Goal: Task Accomplishment & Management: Use online tool/utility

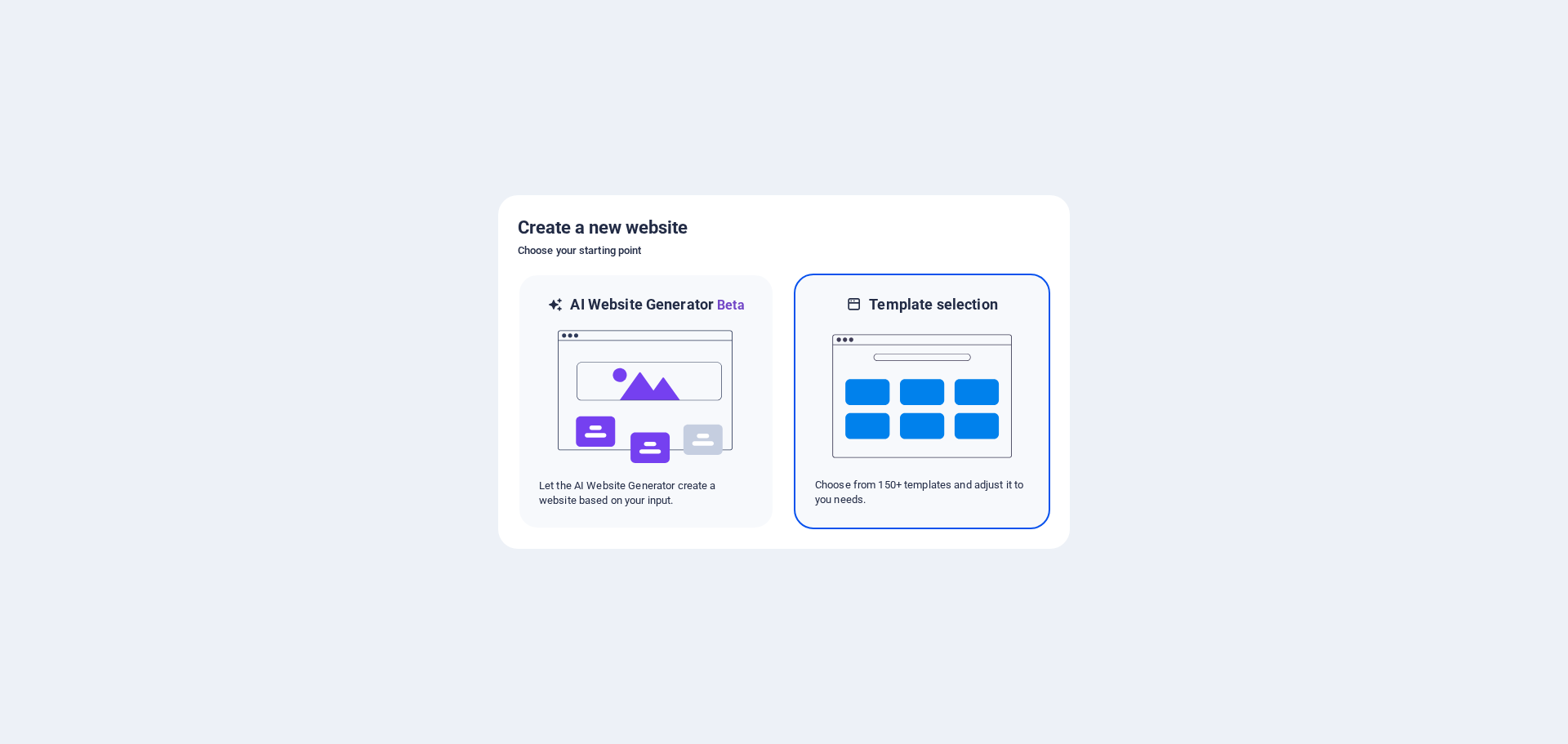
click at [896, 327] on img at bounding box center [922, 396] width 180 height 164
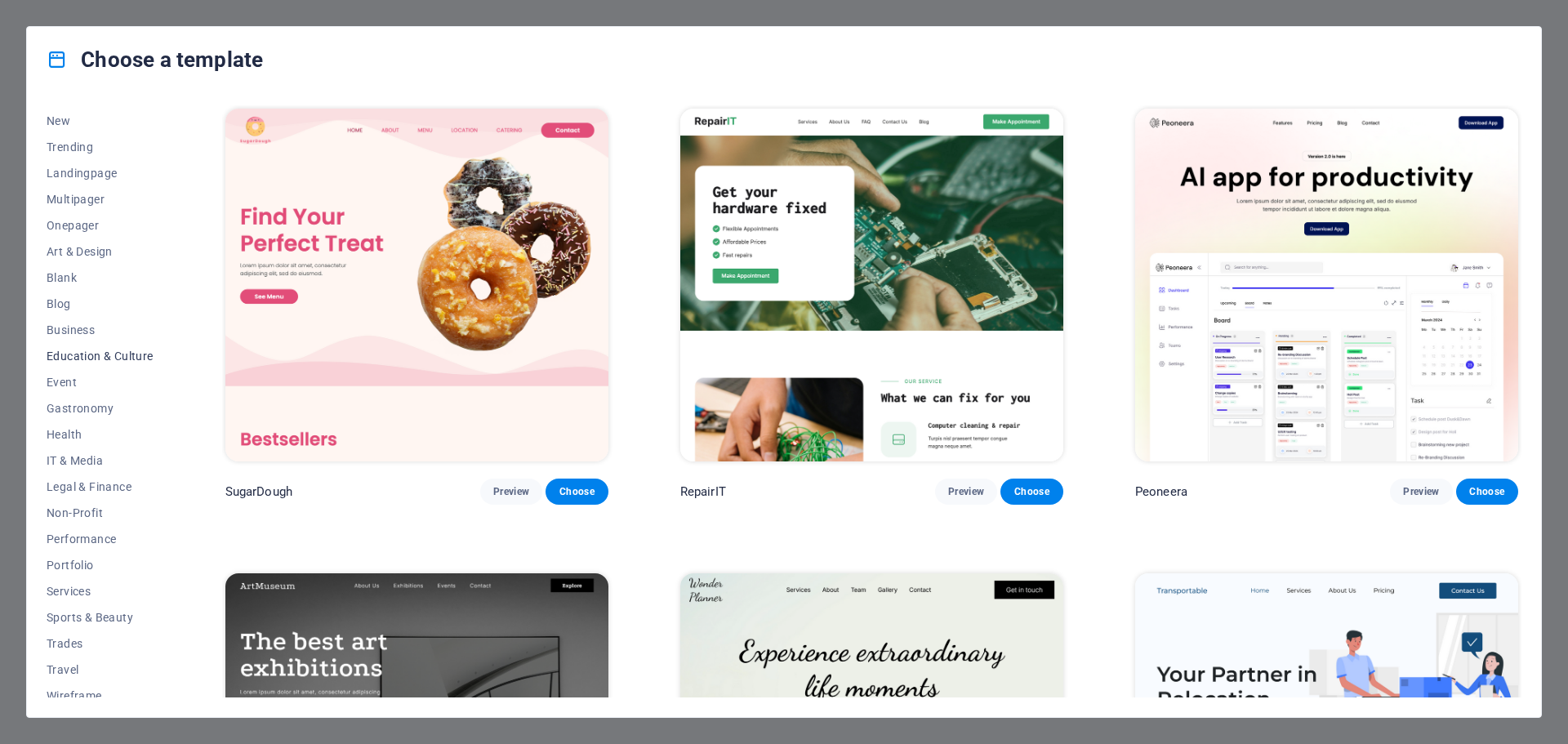
scroll to position [61, 0]
click at [95, 449] on span "IT & Media" at bounding box center [99, 449] width 107 height 13
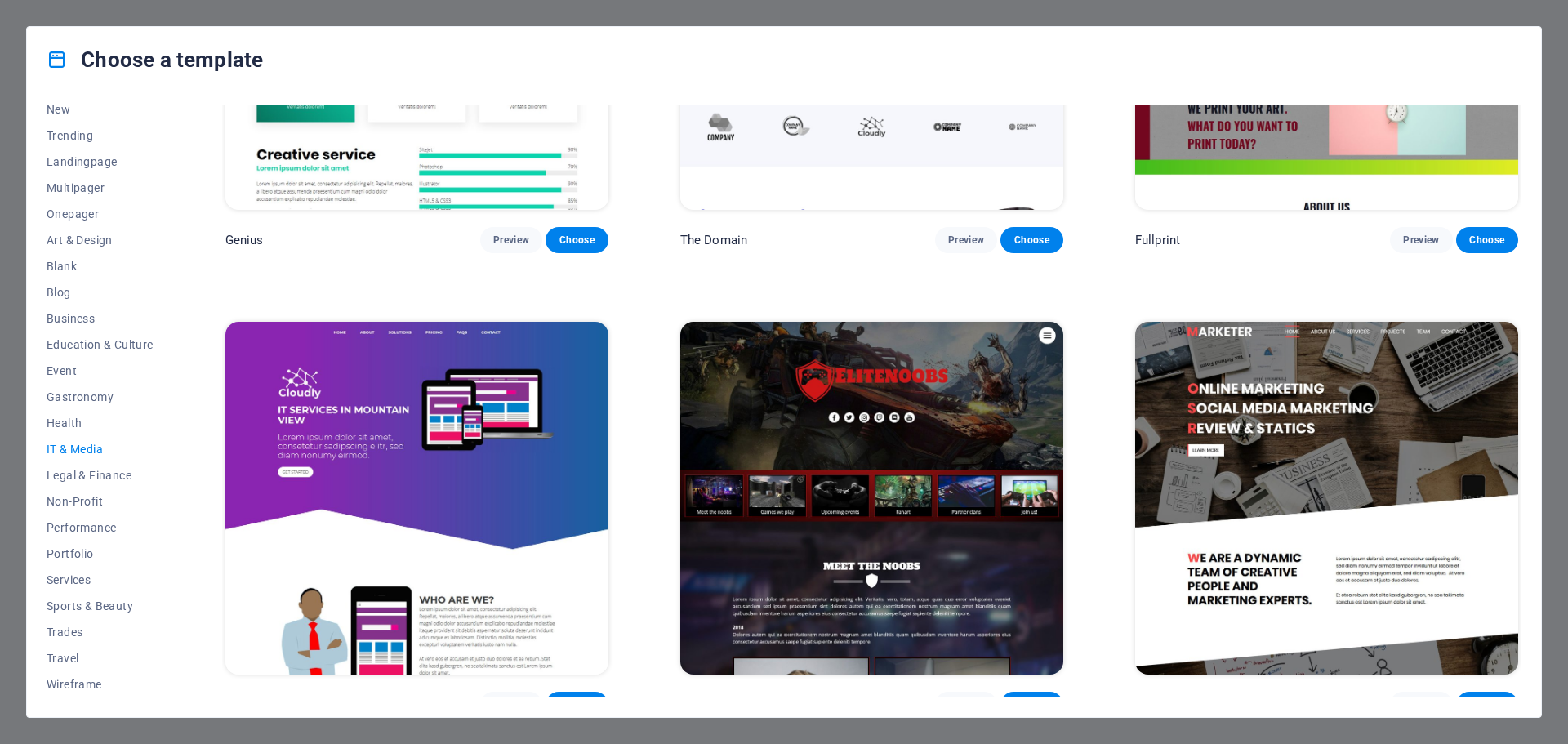
scroll to position [1195, 0]
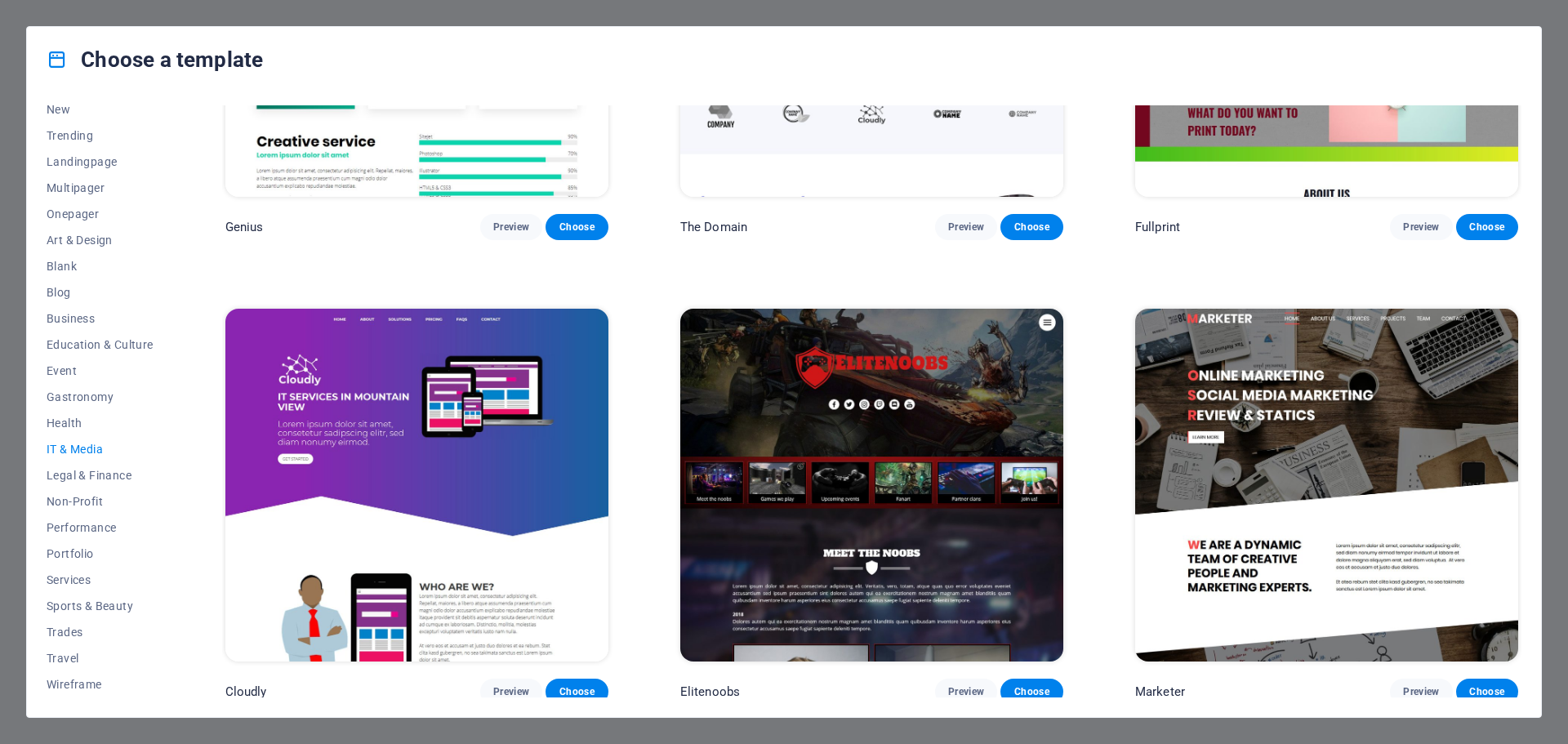
drag, startPoint x: 1517, startPoint y: 557, endPoint x: 1556, endPoint y: 303, distance: 257.0
click at [1556, 303] on div "Choose a template All Templates My Templates New Trending Landingpage Multipage…" at bounding box center [784, 372] width 1568 height 744
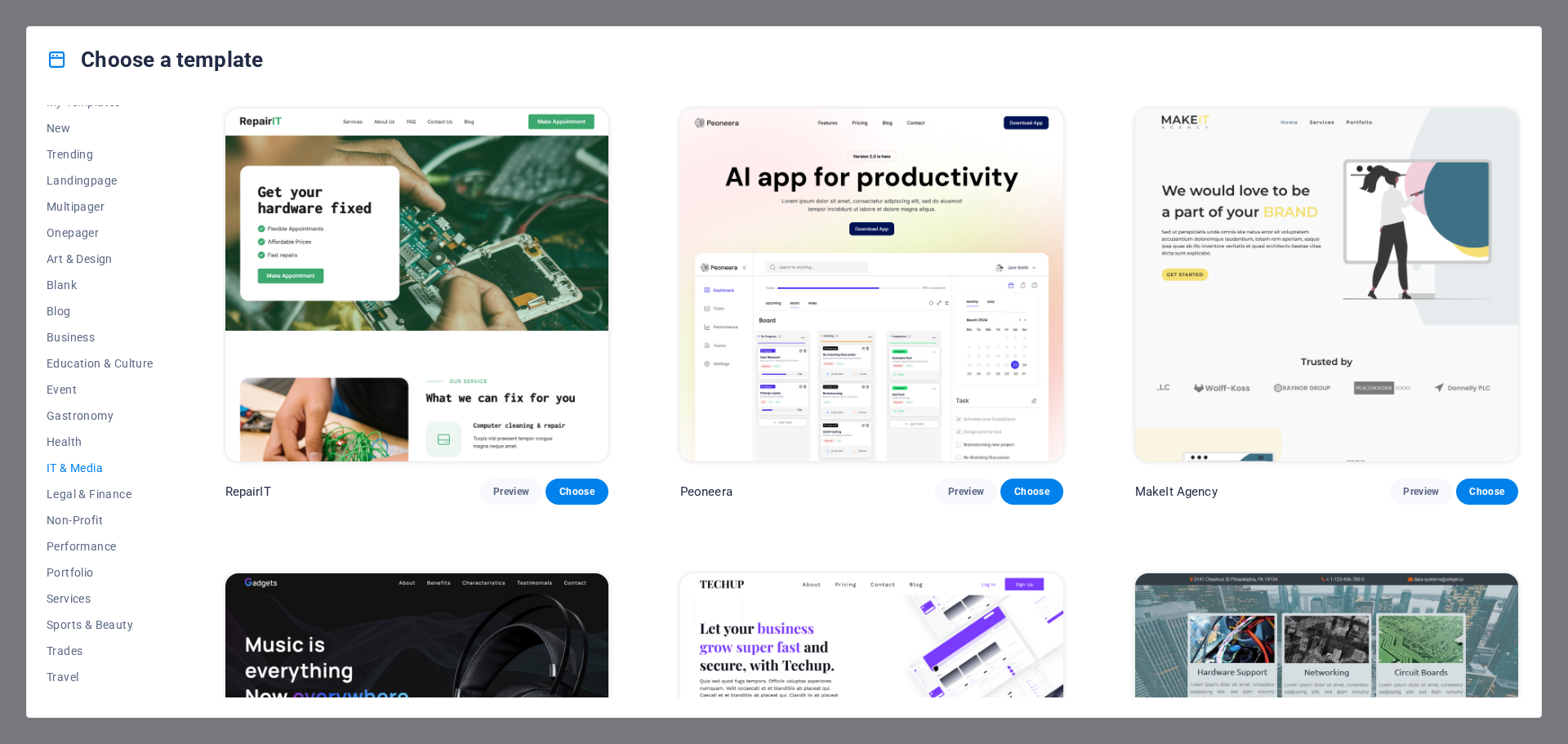
scroll to position [0, 0]
click at [63, 332] on span "Blank" at bounding box center [99, 327] width 107 height 13
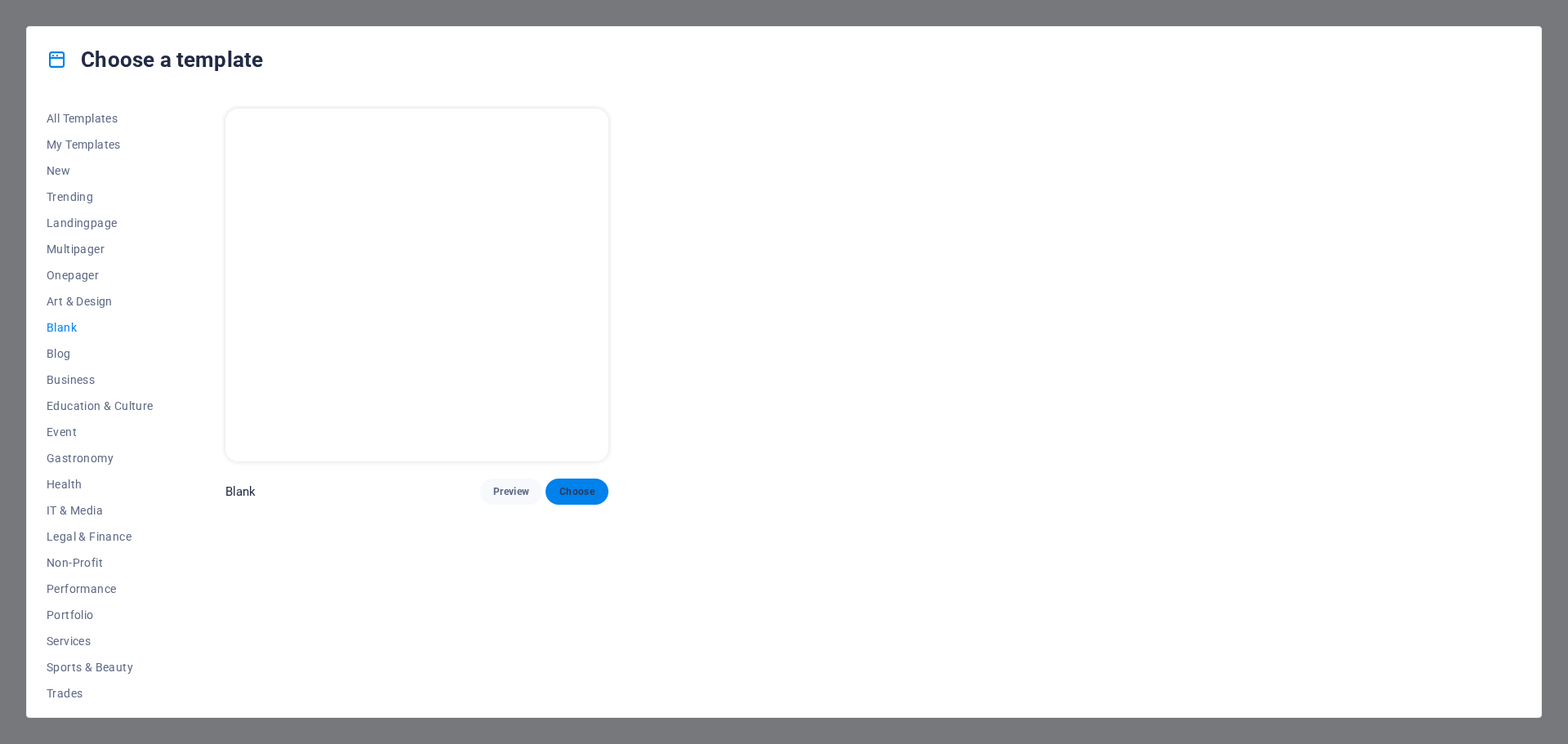
click at [571, 495] on span "Choose" at bounding box center [577, 492] width 36 height 13
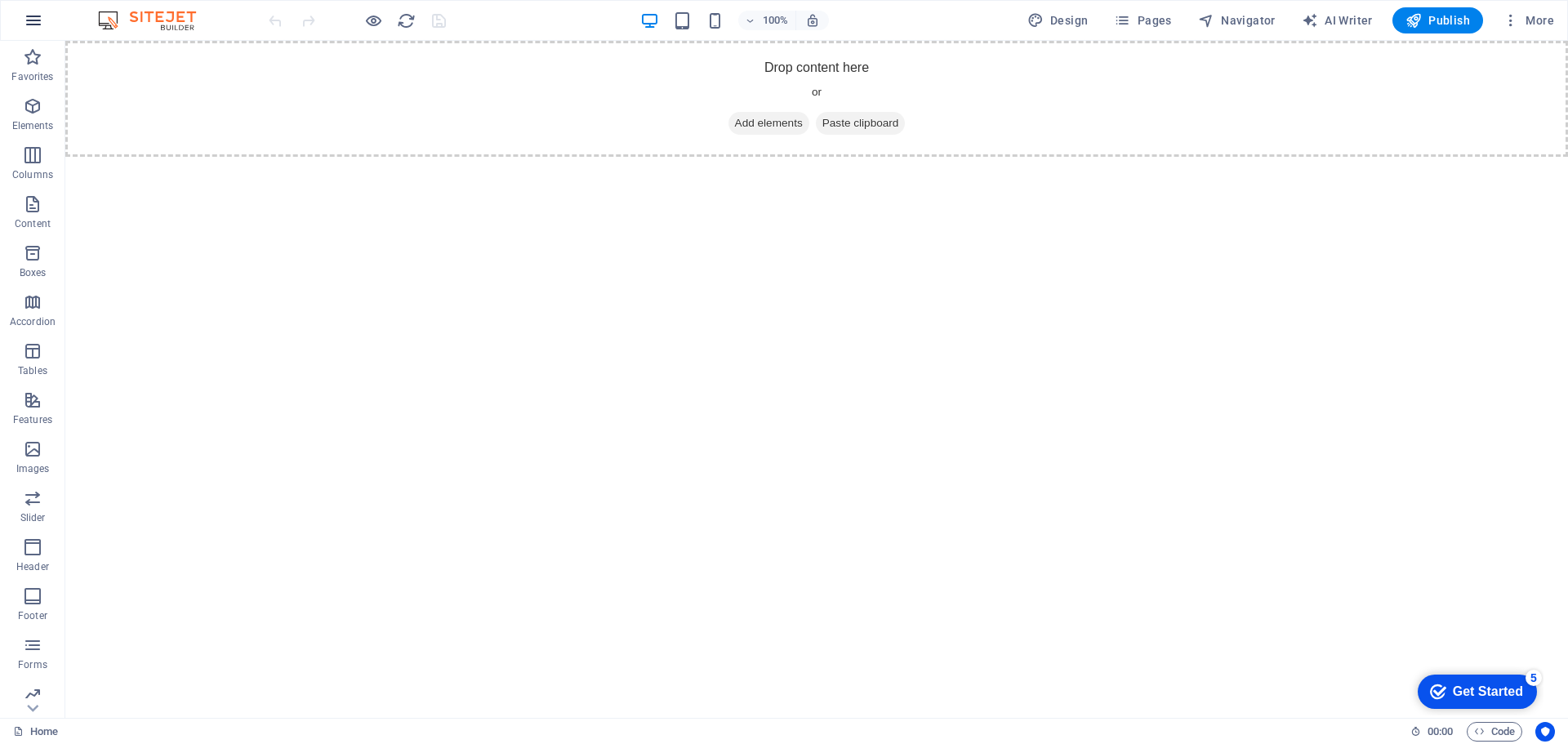
click at [32, 26] on icon "button" at bounding box center [33, 20] width 20 height 20
click at [1533, 14] on span "More" at bounding box center [1527, 20] width 51 height 16
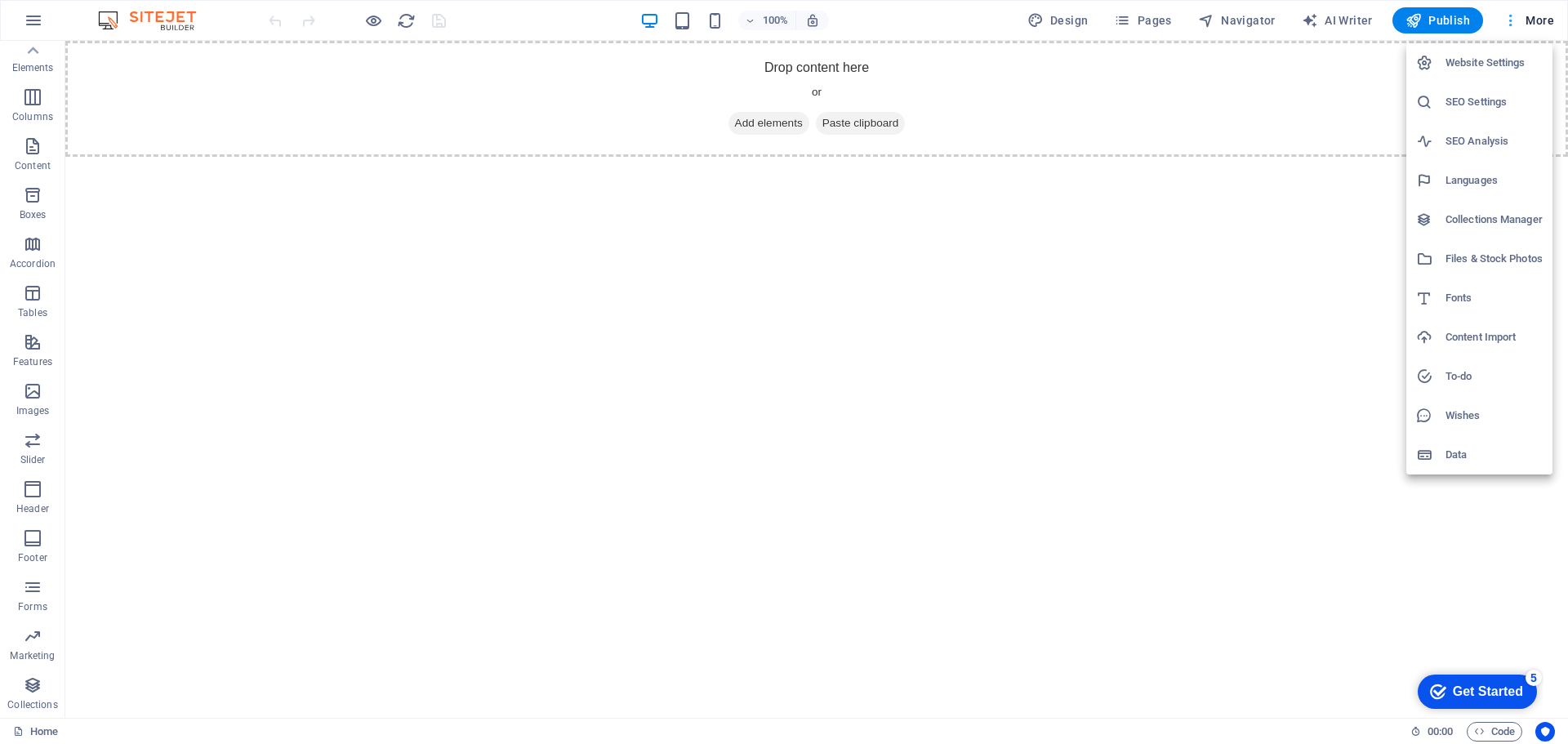
click at [1532, 15] on div at bounding box center [784, 372] width 1568 height 744
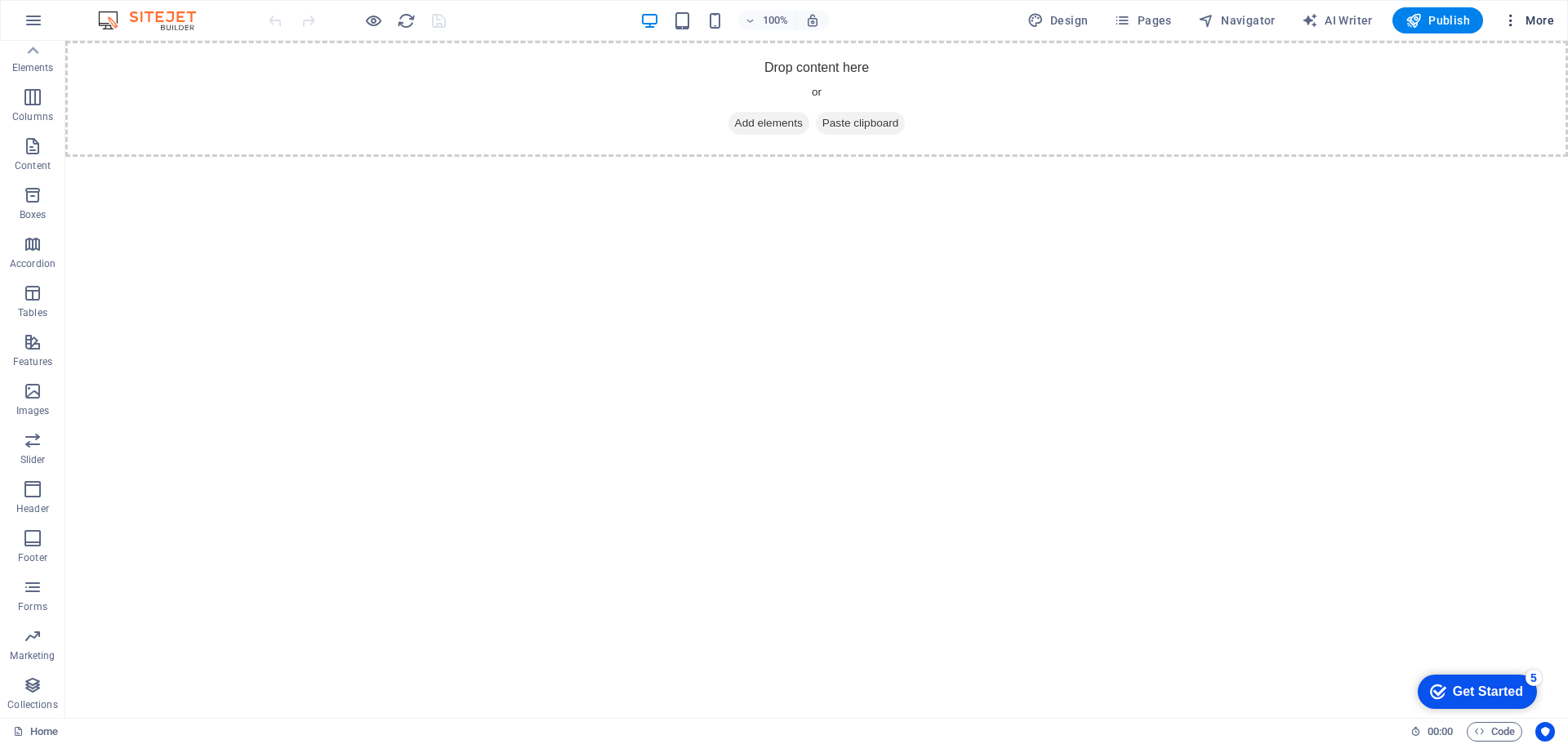
click at [1525, 29] on button "More" at bounding box center [1527, 21] width 64 height 26
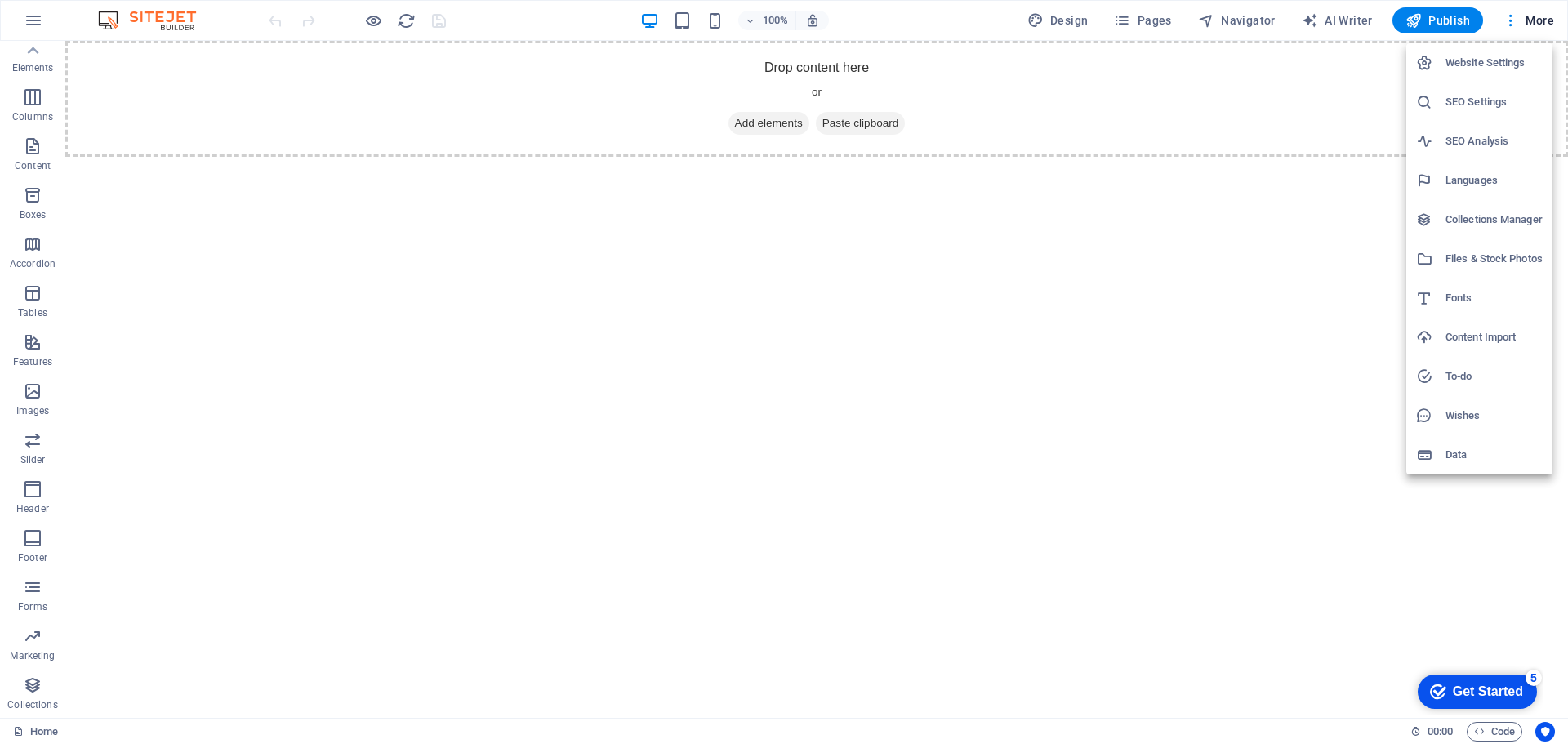
click at [1502, 69] on h6 "Website Settings" at bounding box center [1493, 62] width 97 height 20
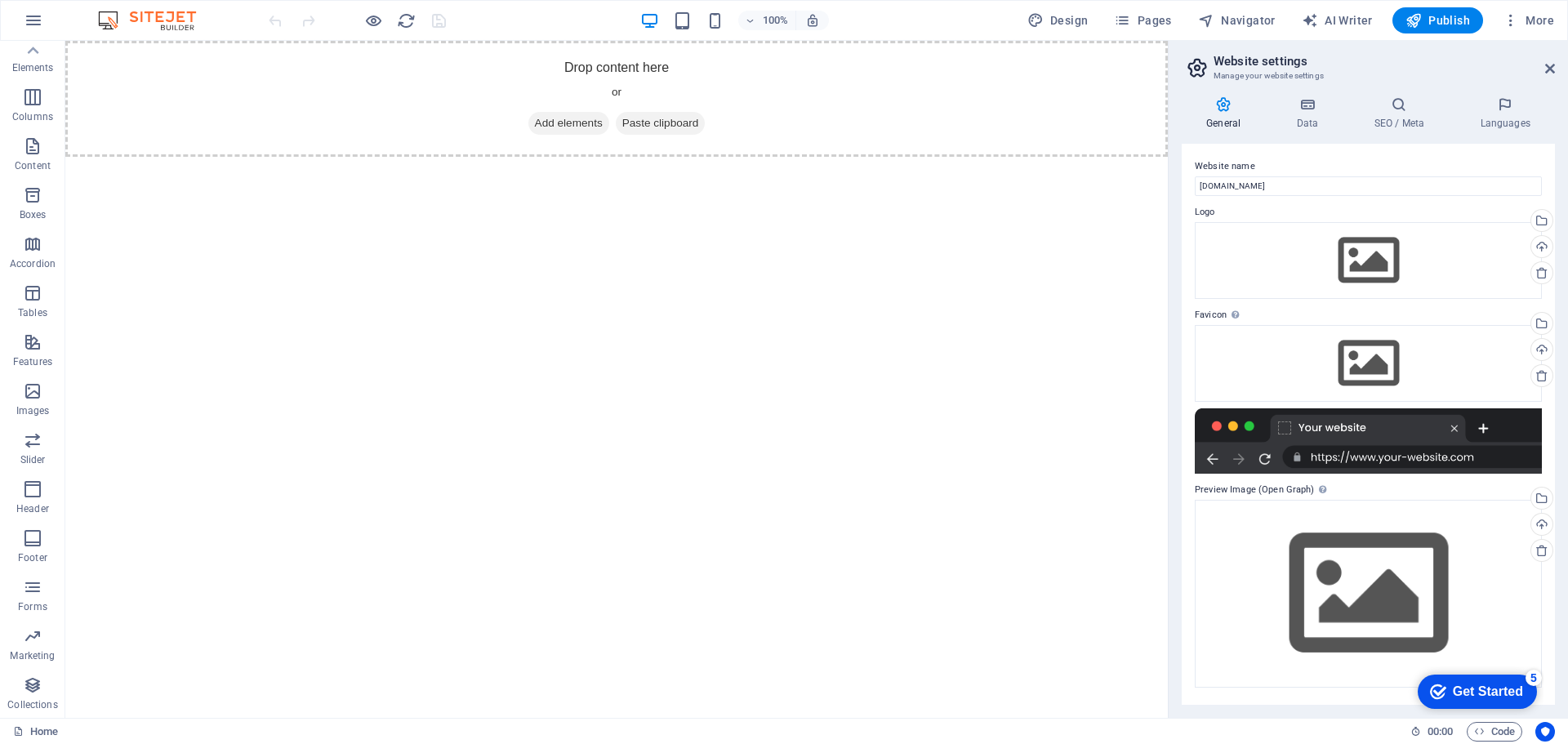
click at [1079, 4] on div "100% Design Pages Navigator AI Writer Publish More" at bounding box center [784, 20] width 1566 height 39
click at [1082, 19] on span "Design" at bounding box center [1058, 20] width 61 height 16
select select "px"
select select "400"
select select "px"
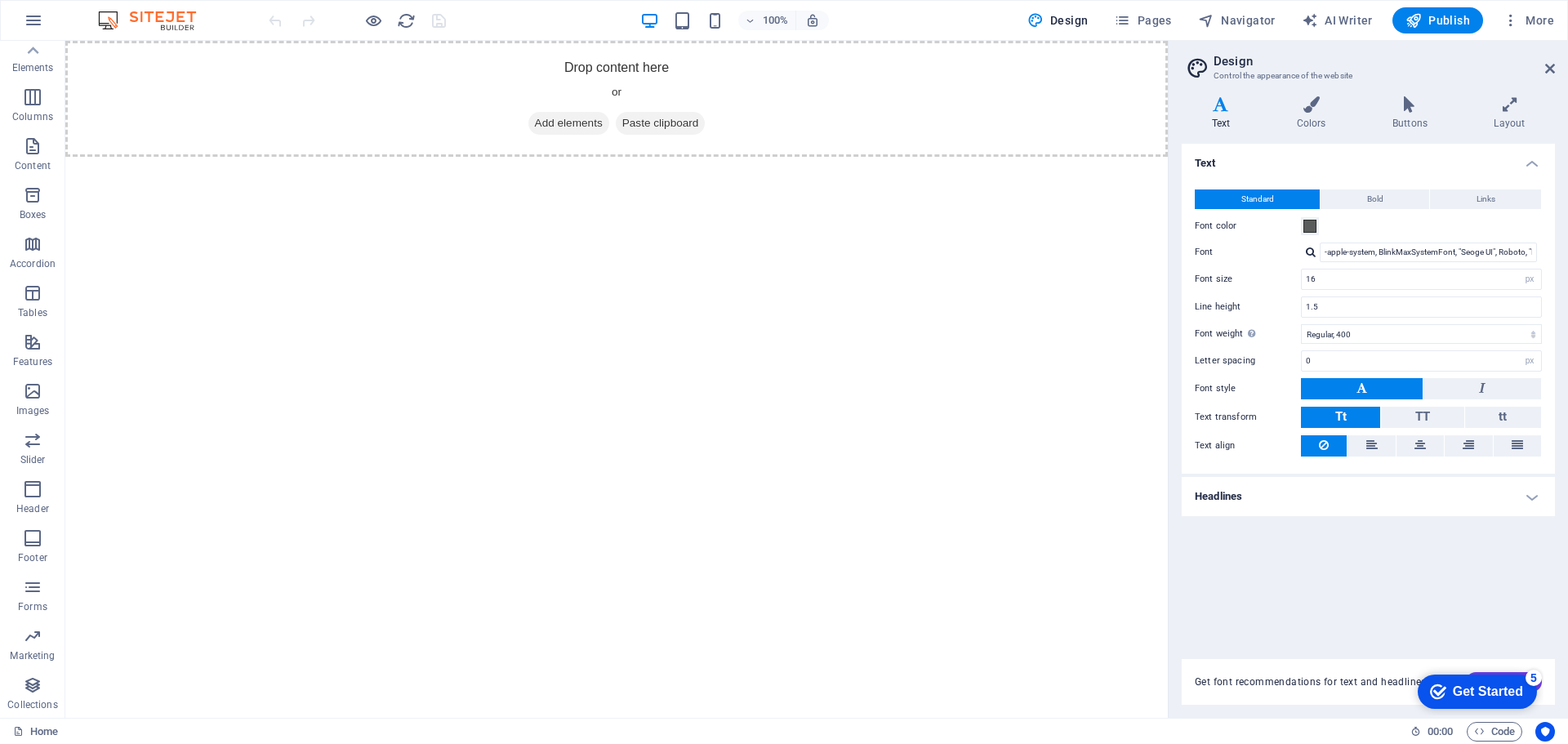
click at [154, 29] on img at bounding box center [155, 20] width 123 height 20
click at [35, 63] on p "Elements" at bounding box center [33, 68] width 42 height 13
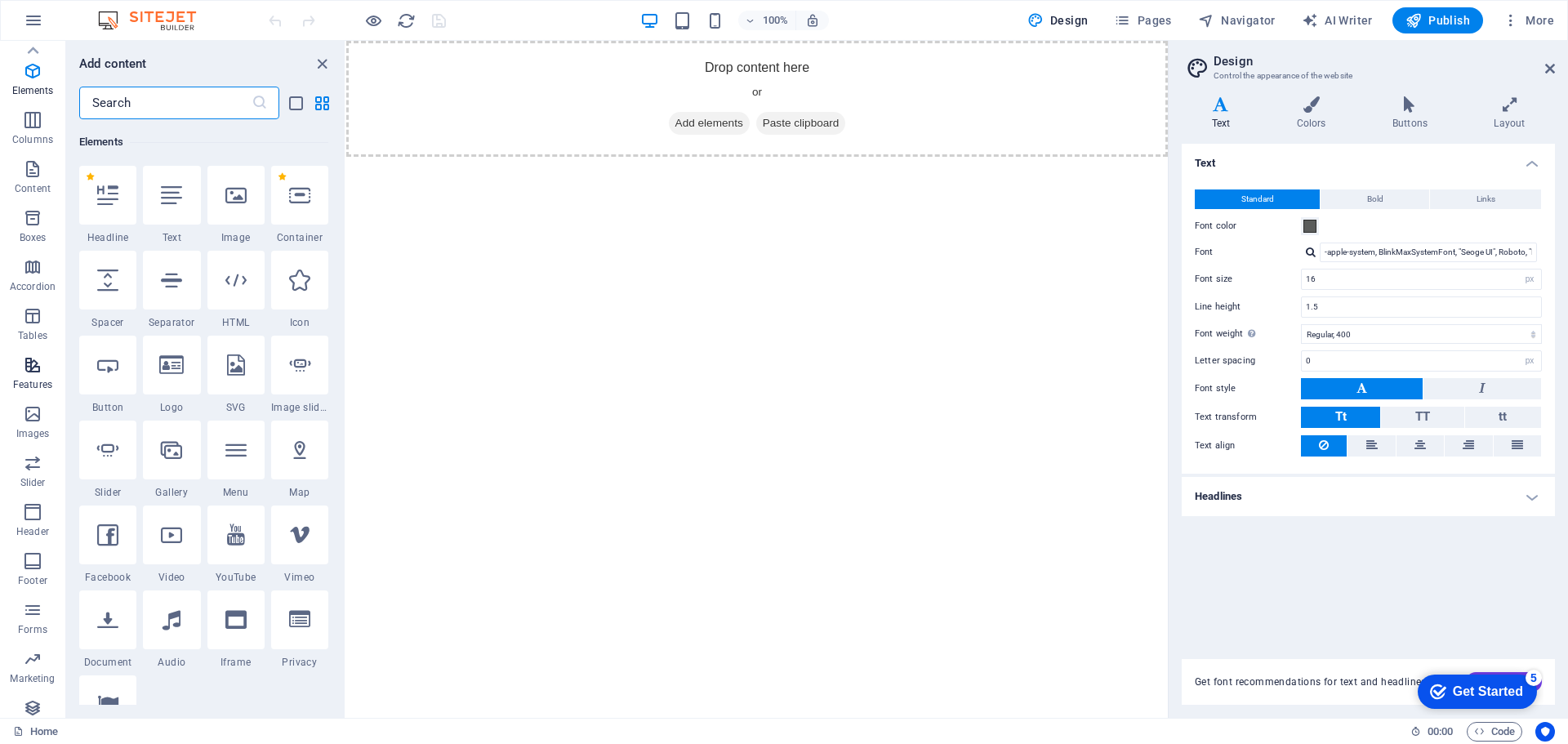
scroll to position [0, 0]
click at [28, 30] on button "button" at bounding box center [33, 20] width 39 height 39
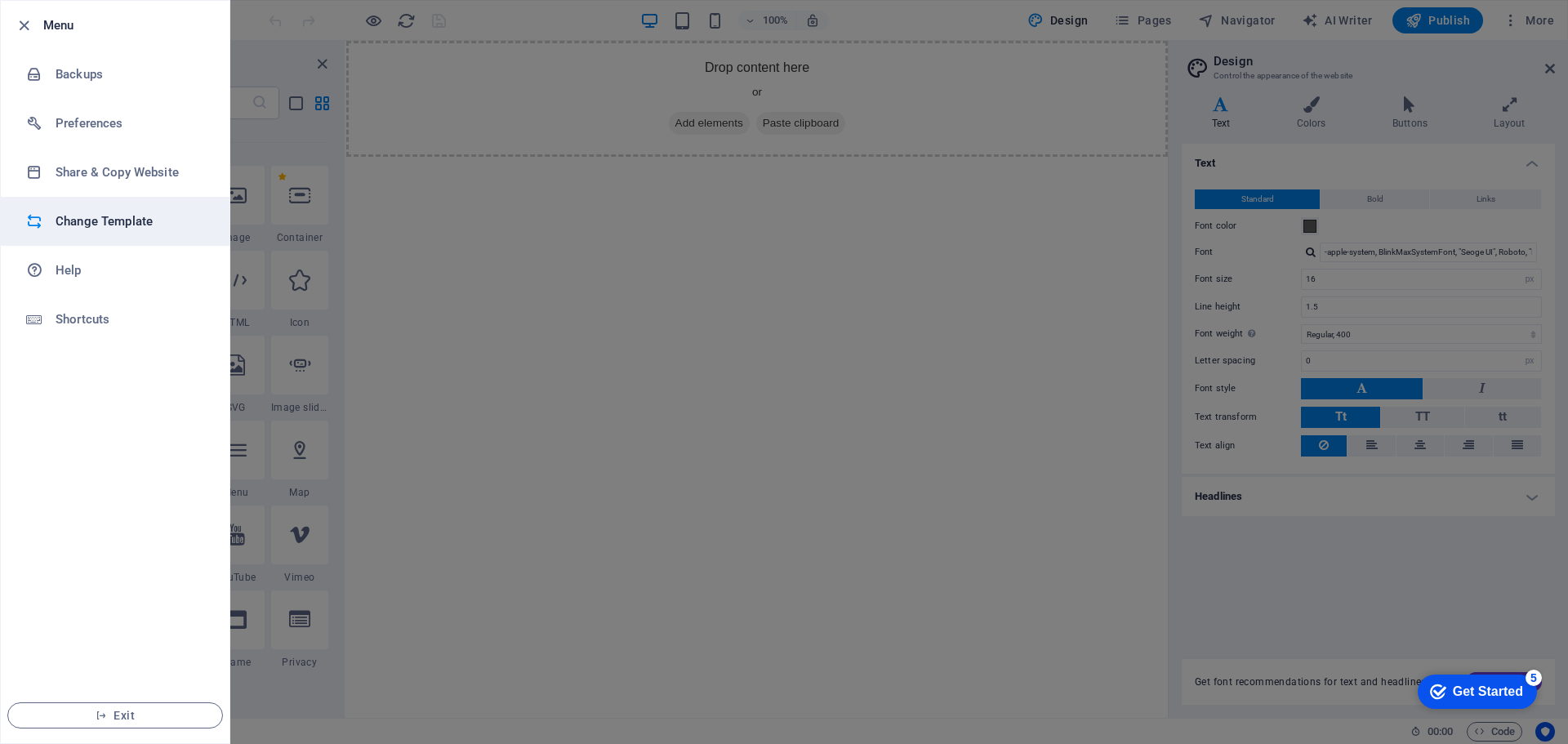
click at [138, 219] on h6 "Change Template" at bounding box center [131, 221] width 151 height 20
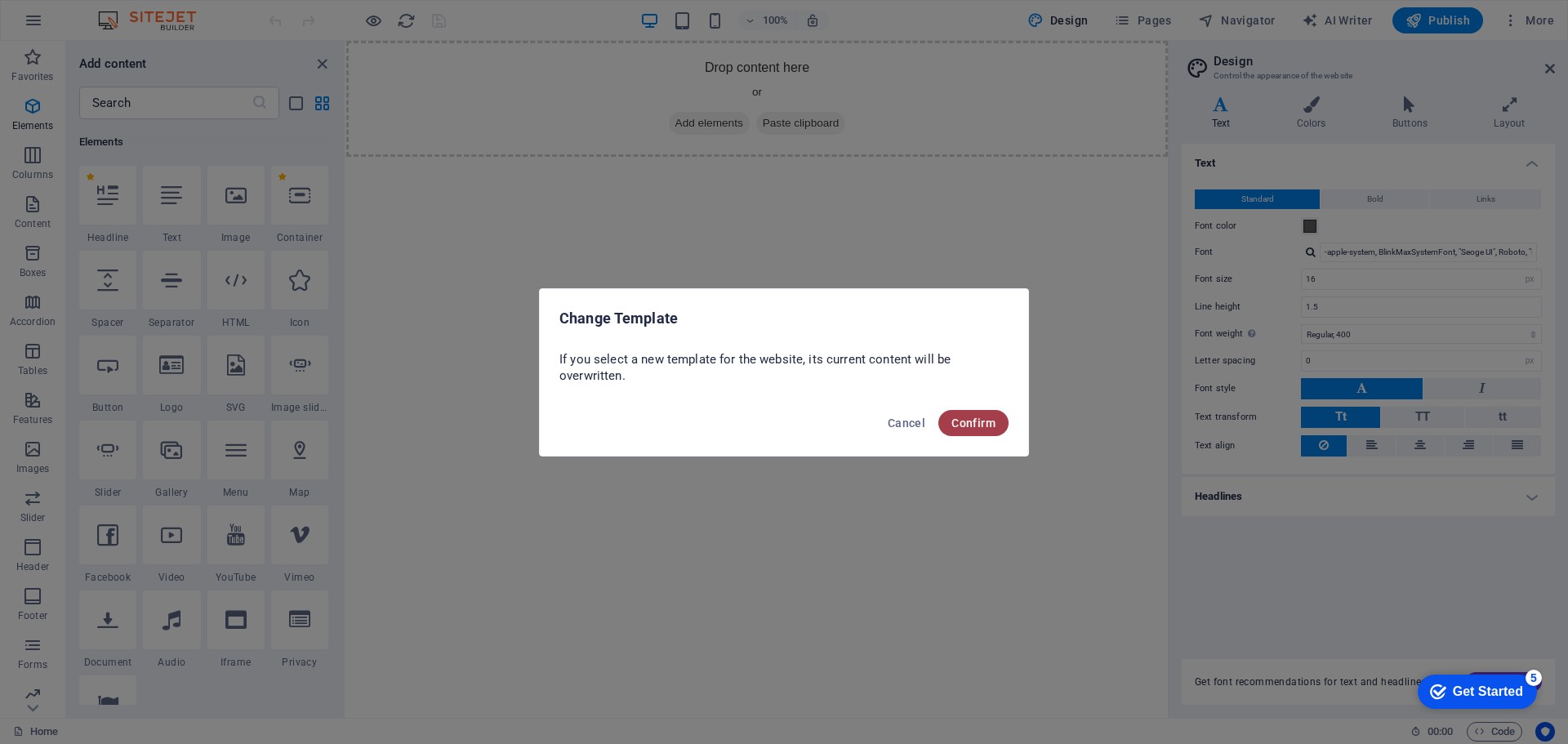
click at [978, 421] on span "Confirm" at bounding box center [973, 424] width 44 height 13
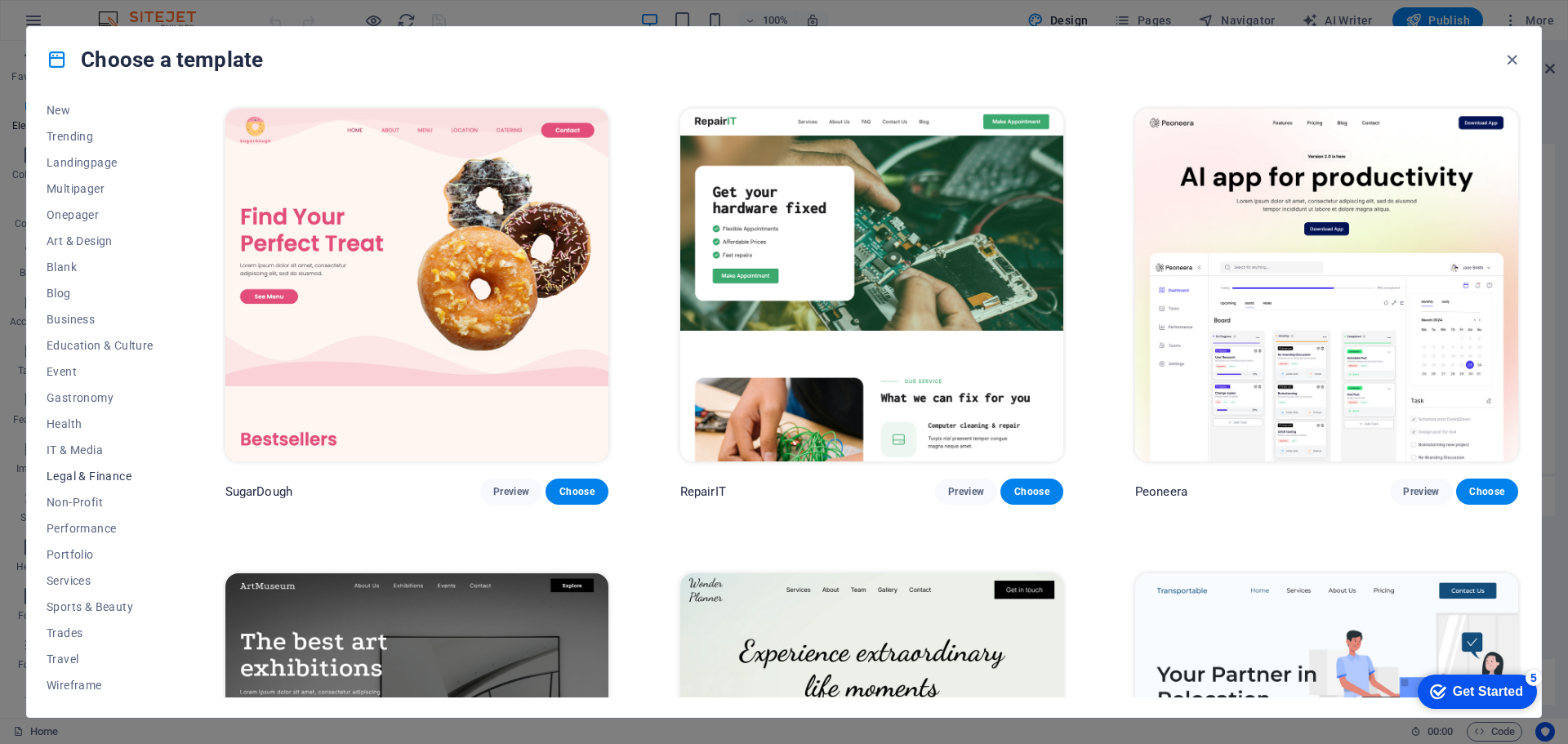
scroll to position [61, 0]
click at [102, 533] on span "Performance" at bounding box center [99, 528] width 107 height 13
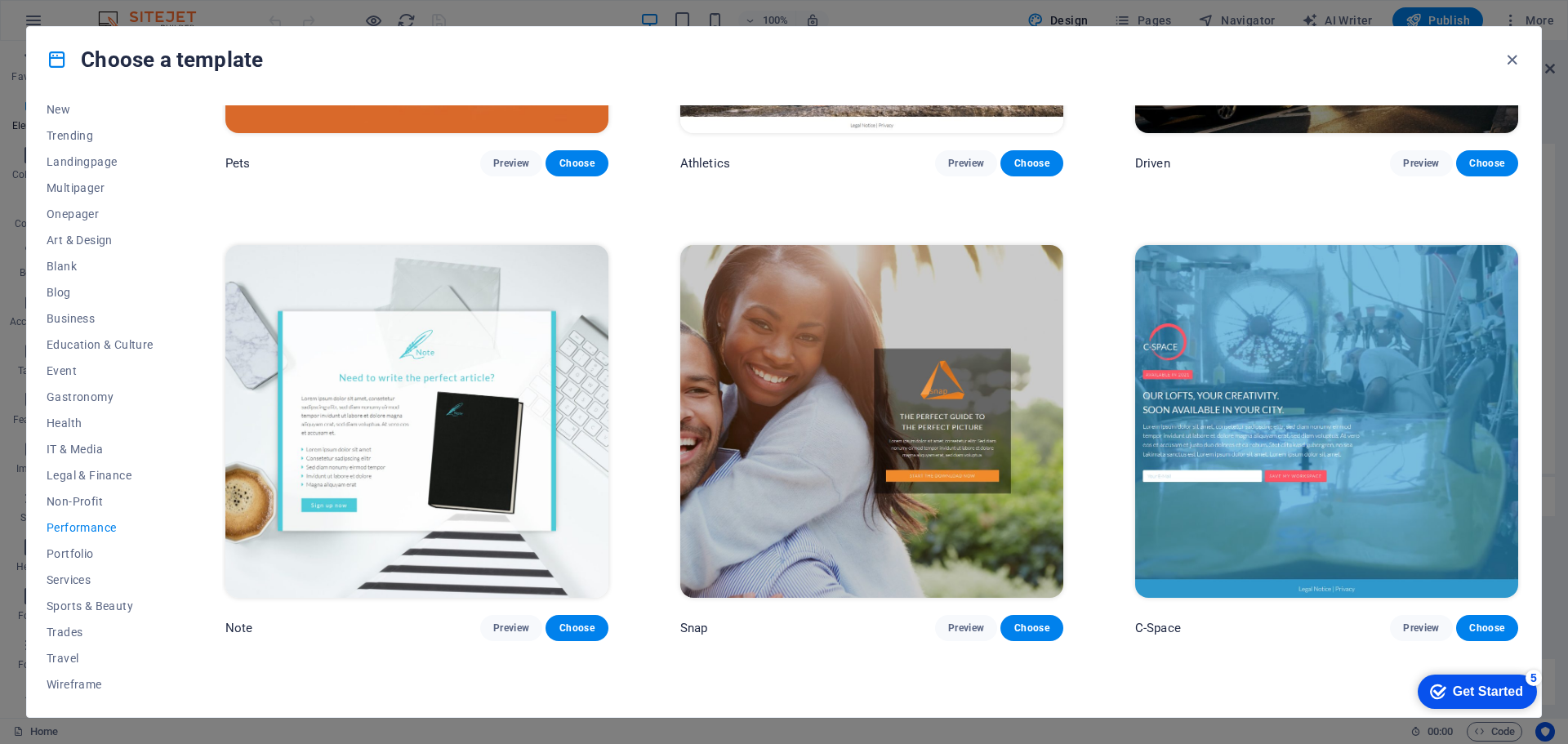
scroll to position [1470, 0]
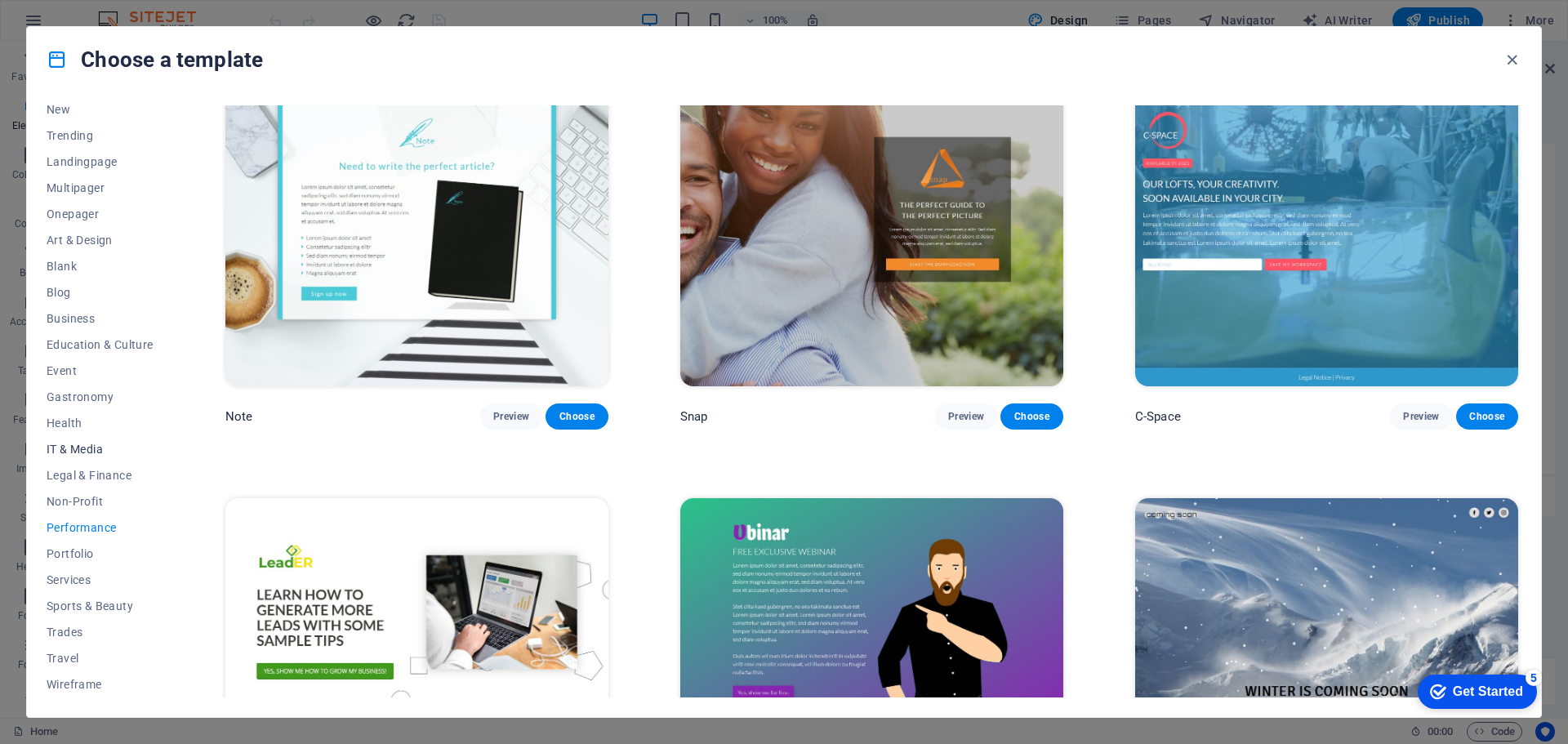
click at [87, 450] on span "IT & Media" at bounding box center [99, 449] width 107 height 13
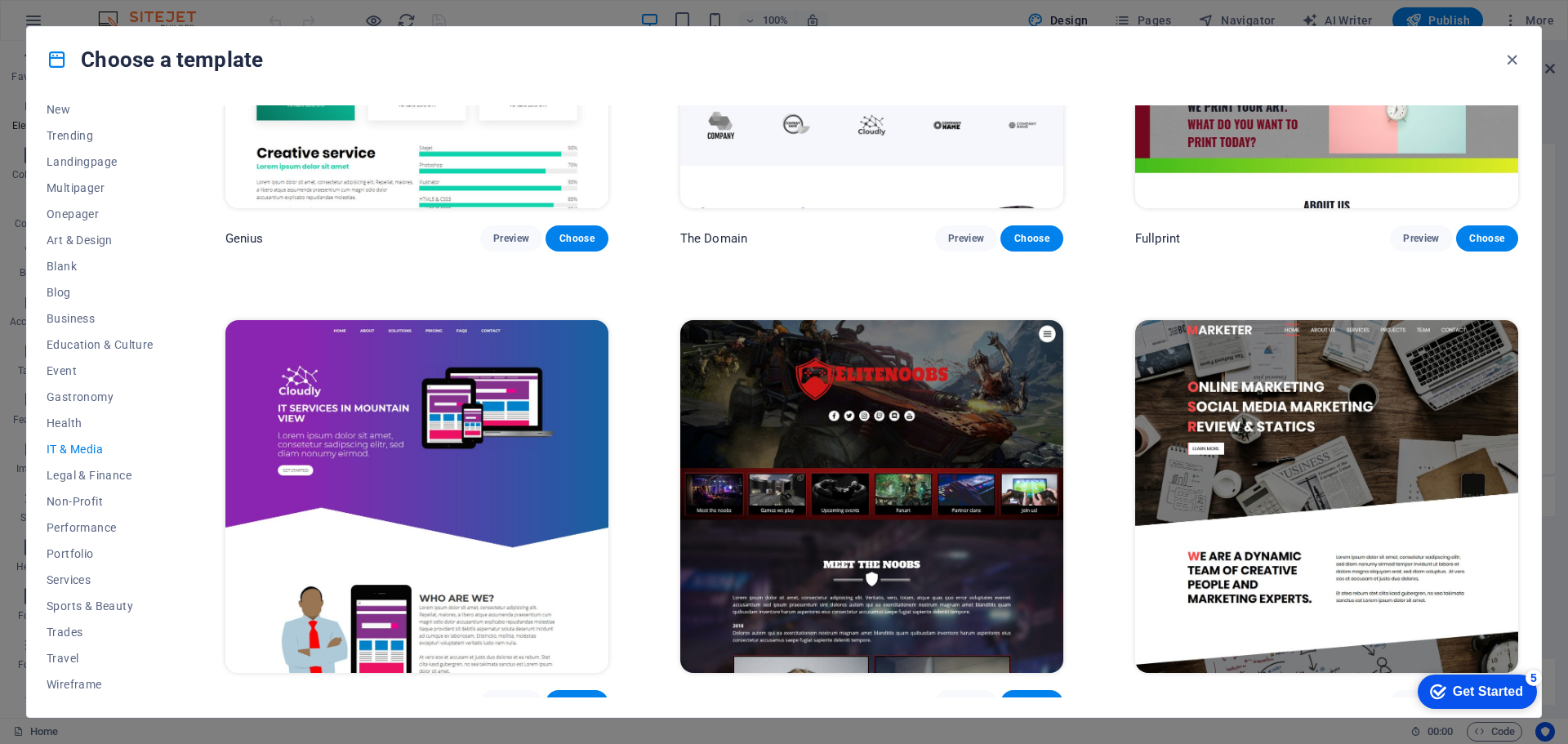
scroll to position [1195, 0]
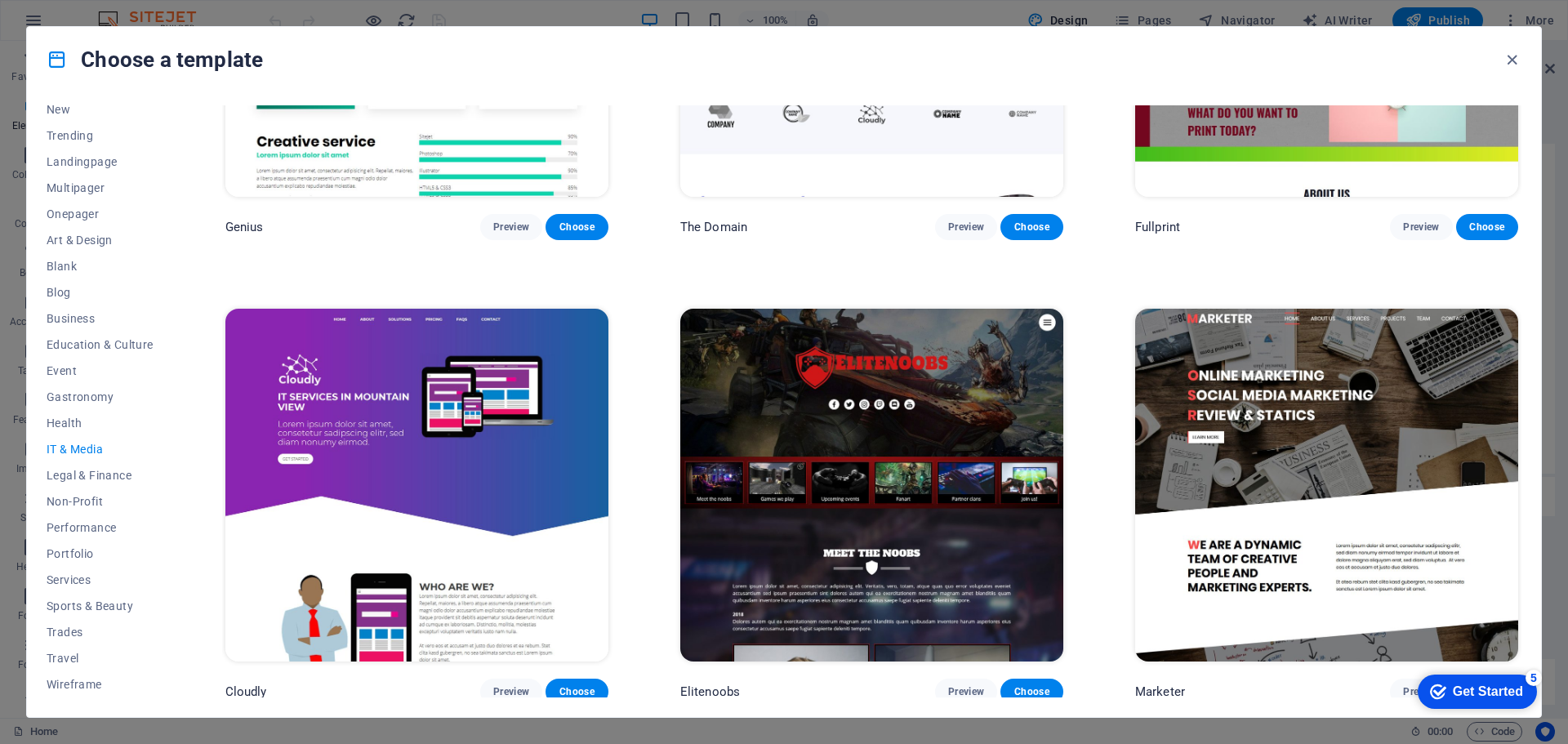
click at [2, 583] on div "Choose a template All Templates My Templates New Trending Landingpage Multipage…" at bounding box center [784, 372] width 1568 height 744
drag, startPoint x: 1508, startPoint y: 60, endPoint x: 1407, endPoint y: 64, distance: 101.1
click at [1509, 60] on icon "button" at bounding box center [1511, 61] width 19 height 19
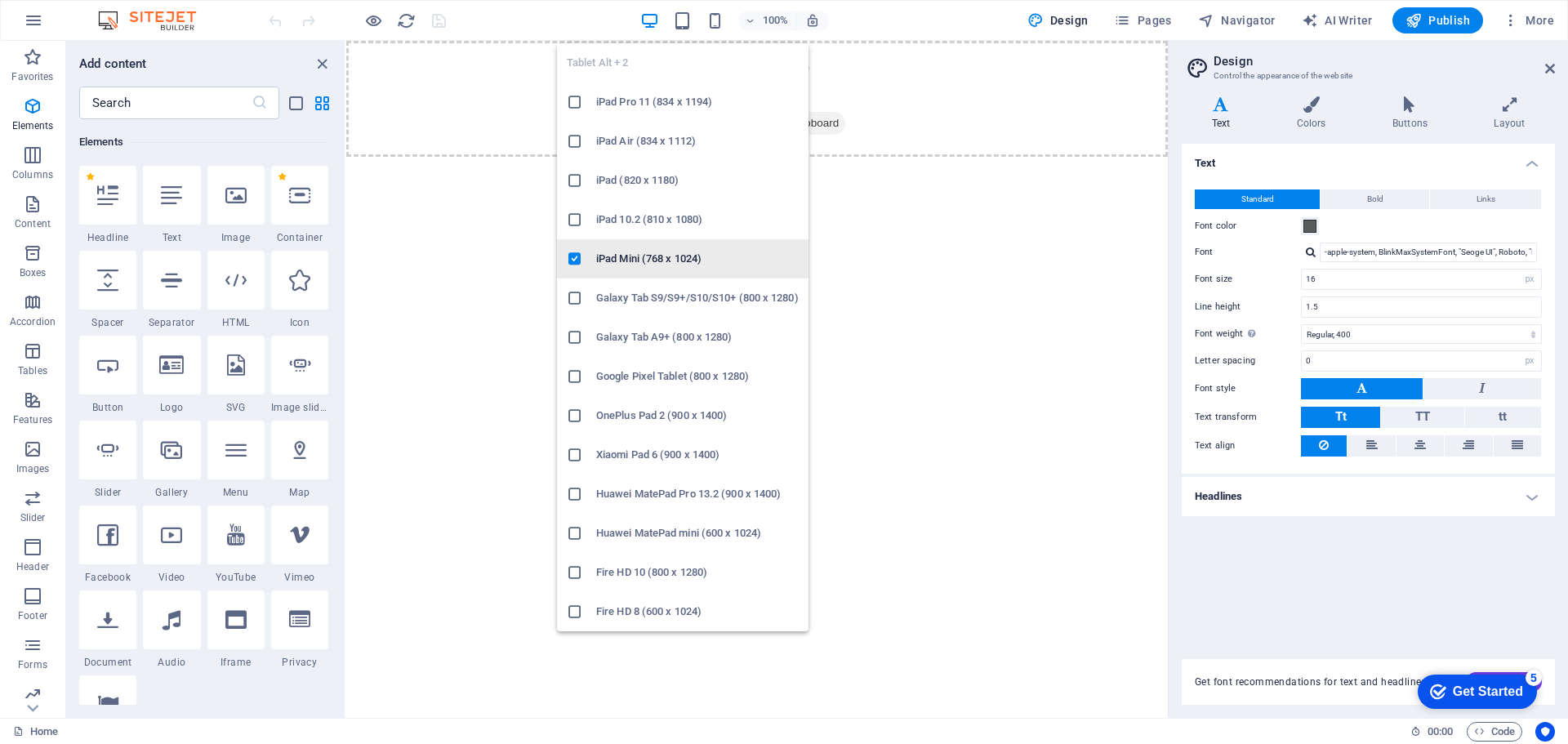
click at [577, 261] on icon at bounding box center [574, 258] width 16 height 16
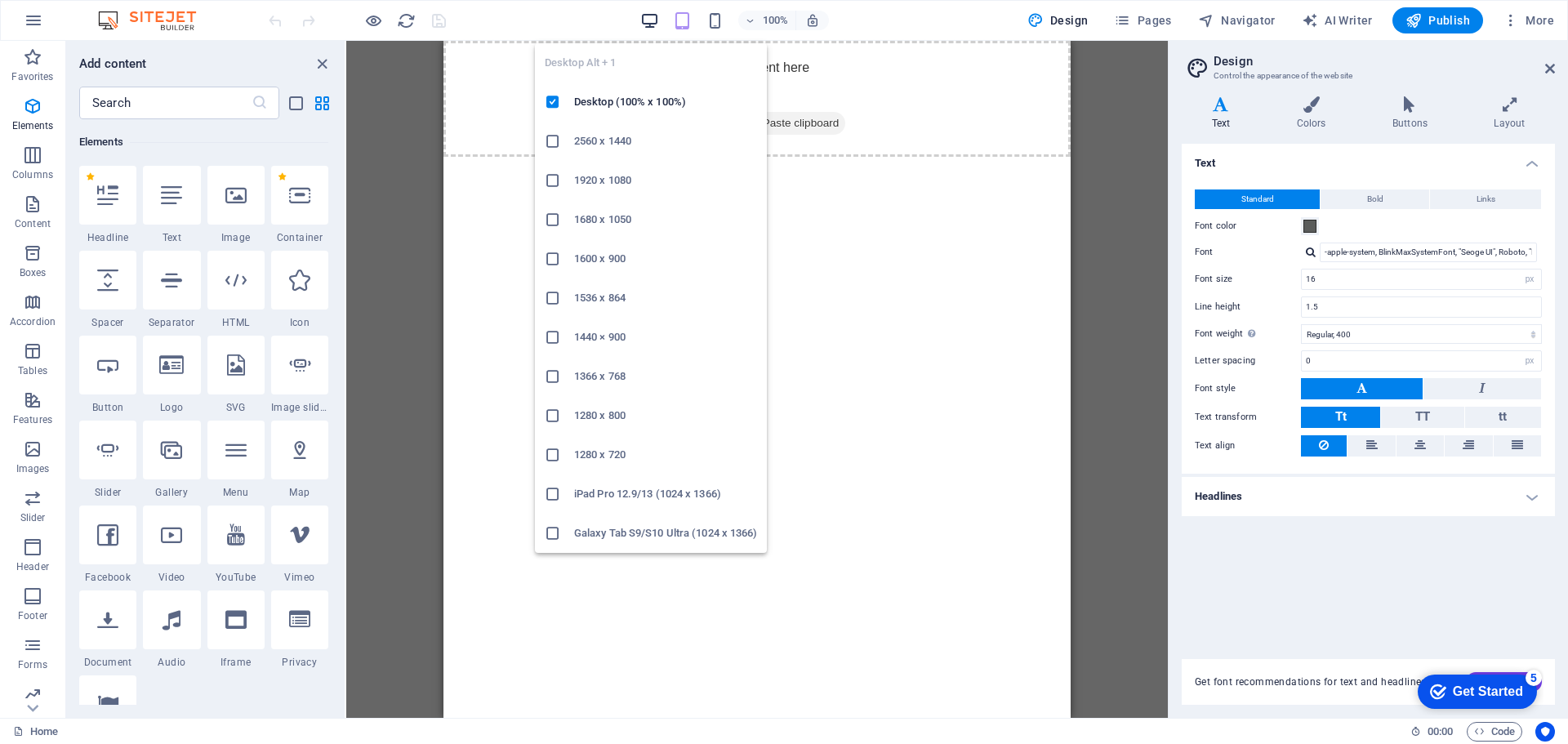
click at [645, 14] on icon "button" at bounding box center [649, 21] width 19 height 19
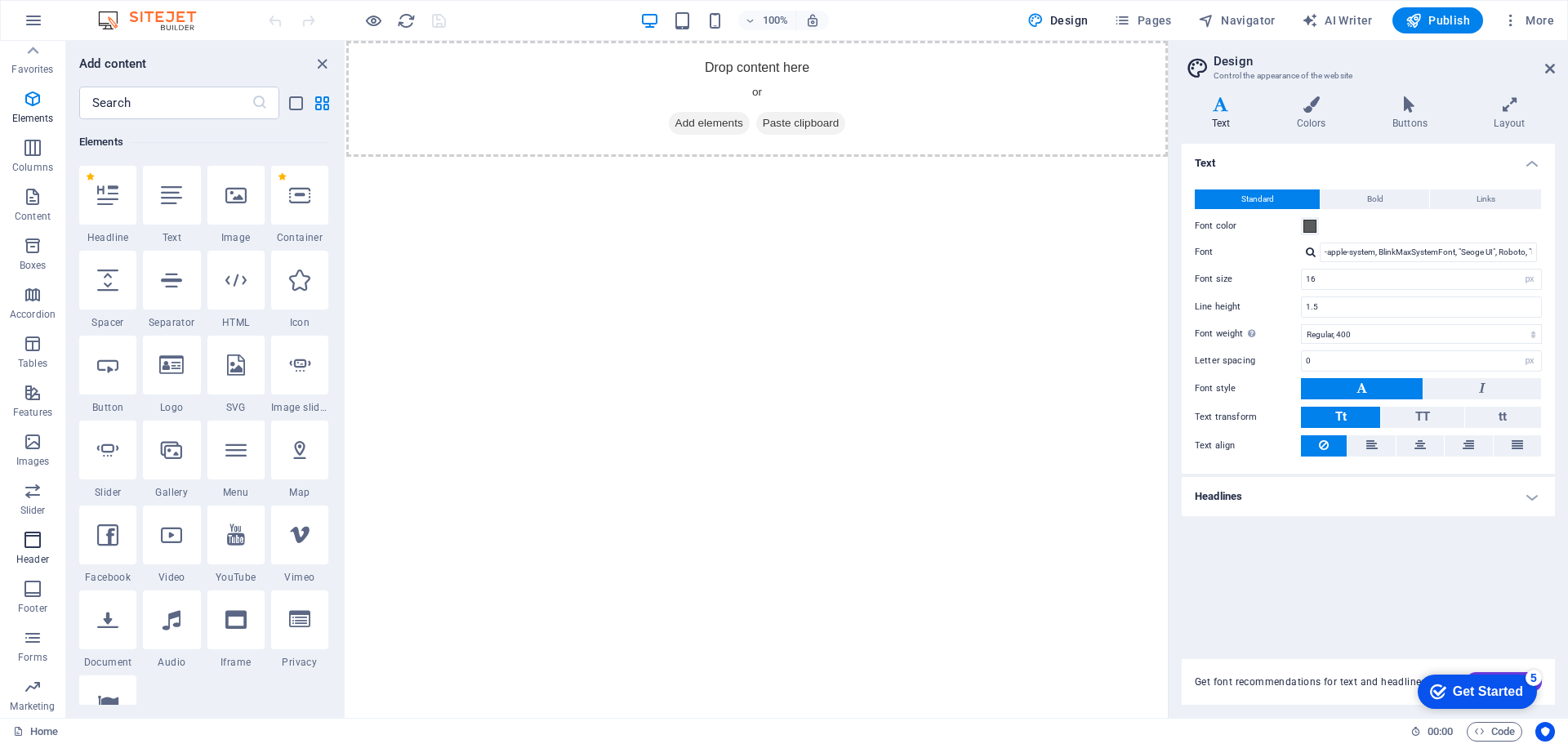
scroll to position [0, 0]
click at [33, 28] on icon "button" at bounding box center [33, 20] width 20 height 20
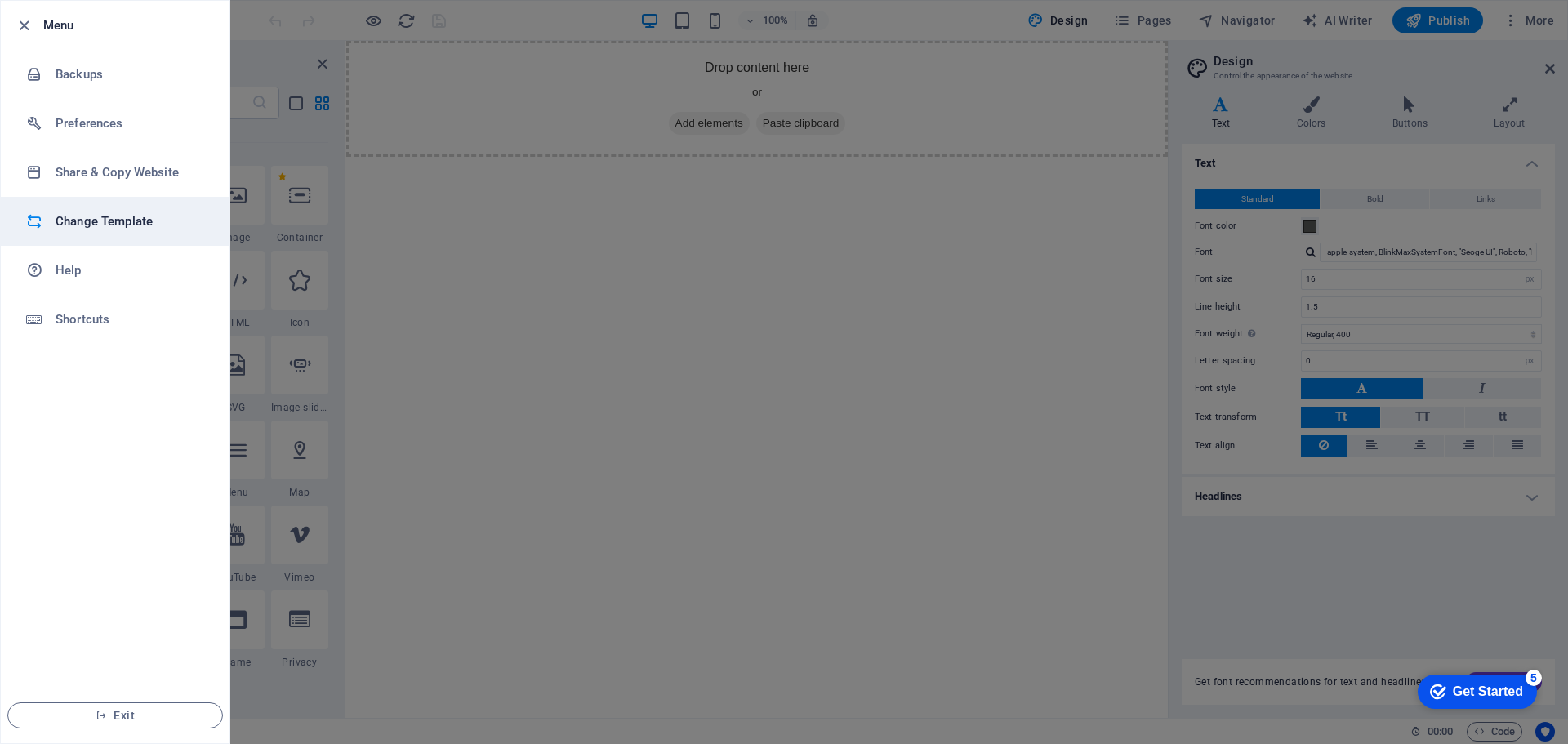
click at [119, 225] on h6 "Change Template" at bounding box center [131, 221] width 151 height 20
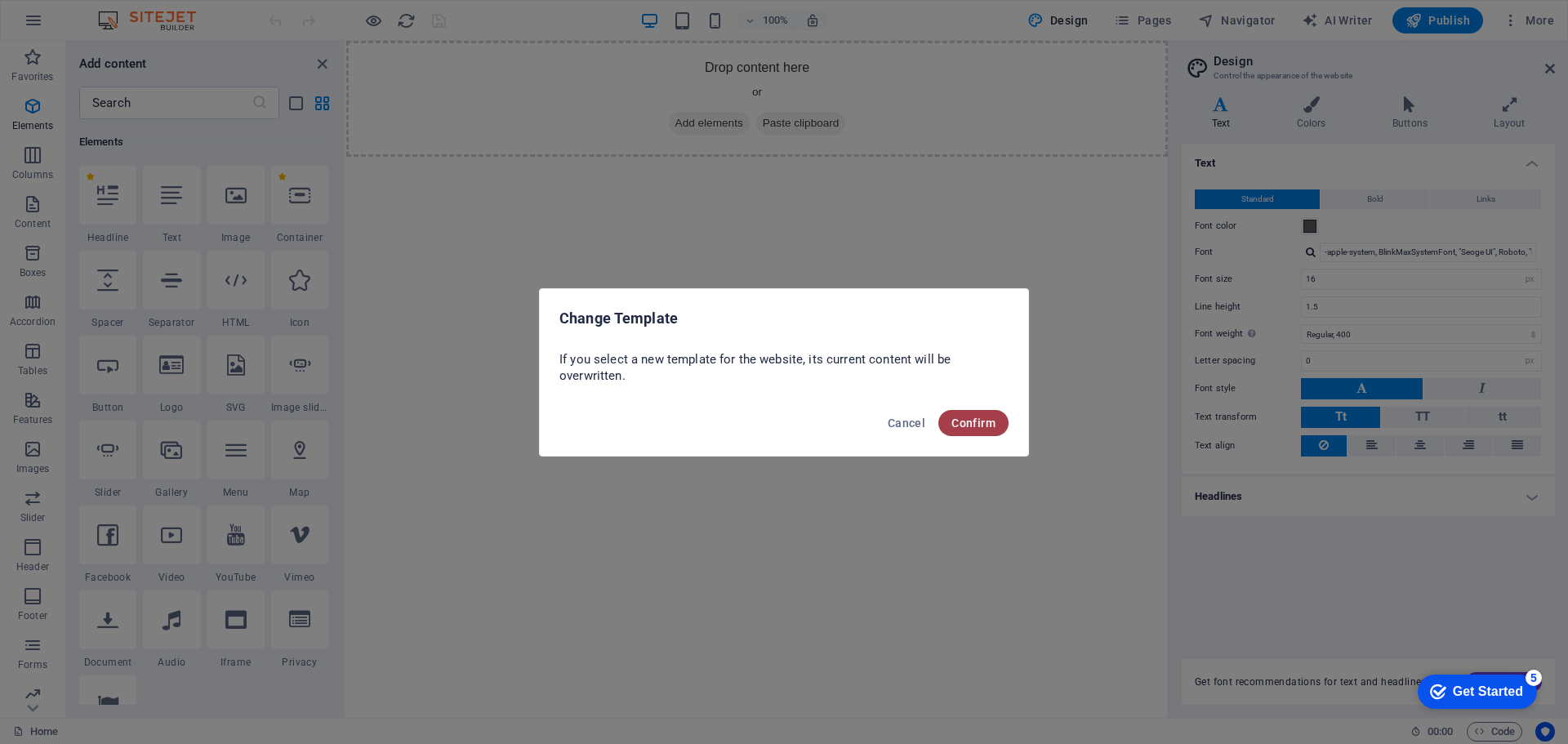
click at [976, 424] on span "Confirm" at bounding box center [973, 424] width 44 height 13
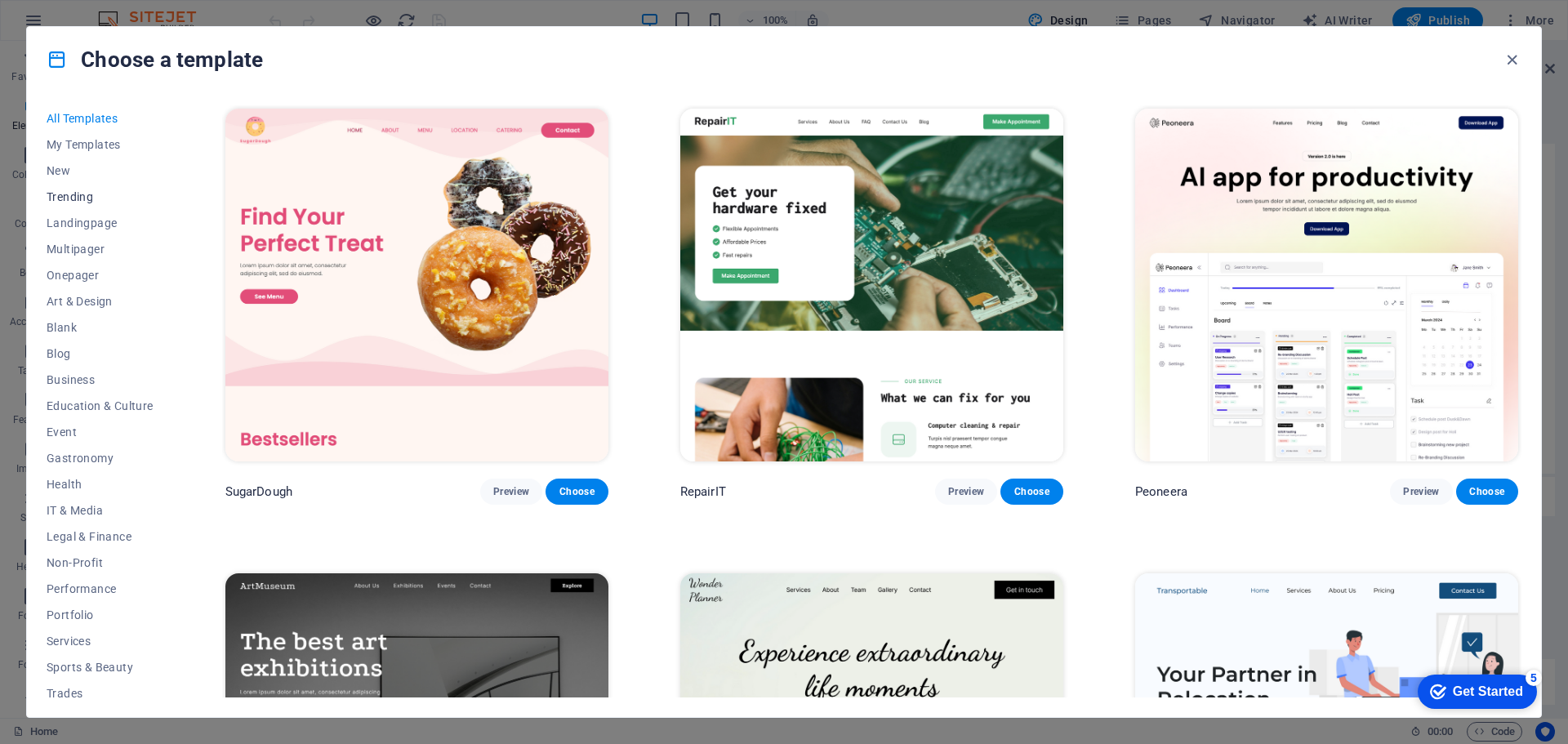
click at [89, 198] on span "Trending" at bounding box center [99, 197] width 107 height 13
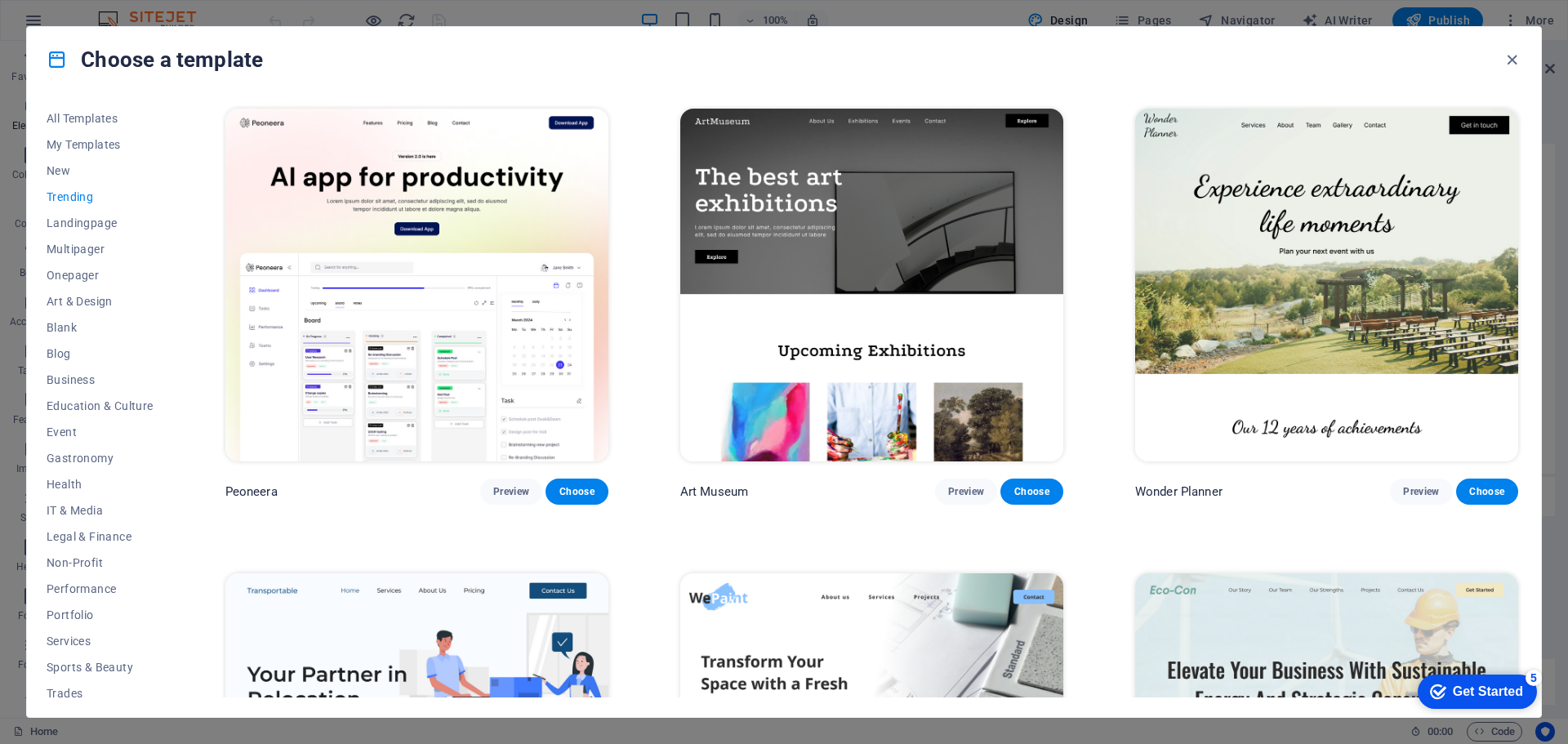
drag, startPoint x: 1522, startPoint y: 210, endPoint x: 1538, endPoint y: 315, distance: 106.2
click at [1540, 314] on div "All Templates My Templates New Trending Landingpage Multipager Onepager Art & D…" at bounding box center [784, 405] width 1514 height 625
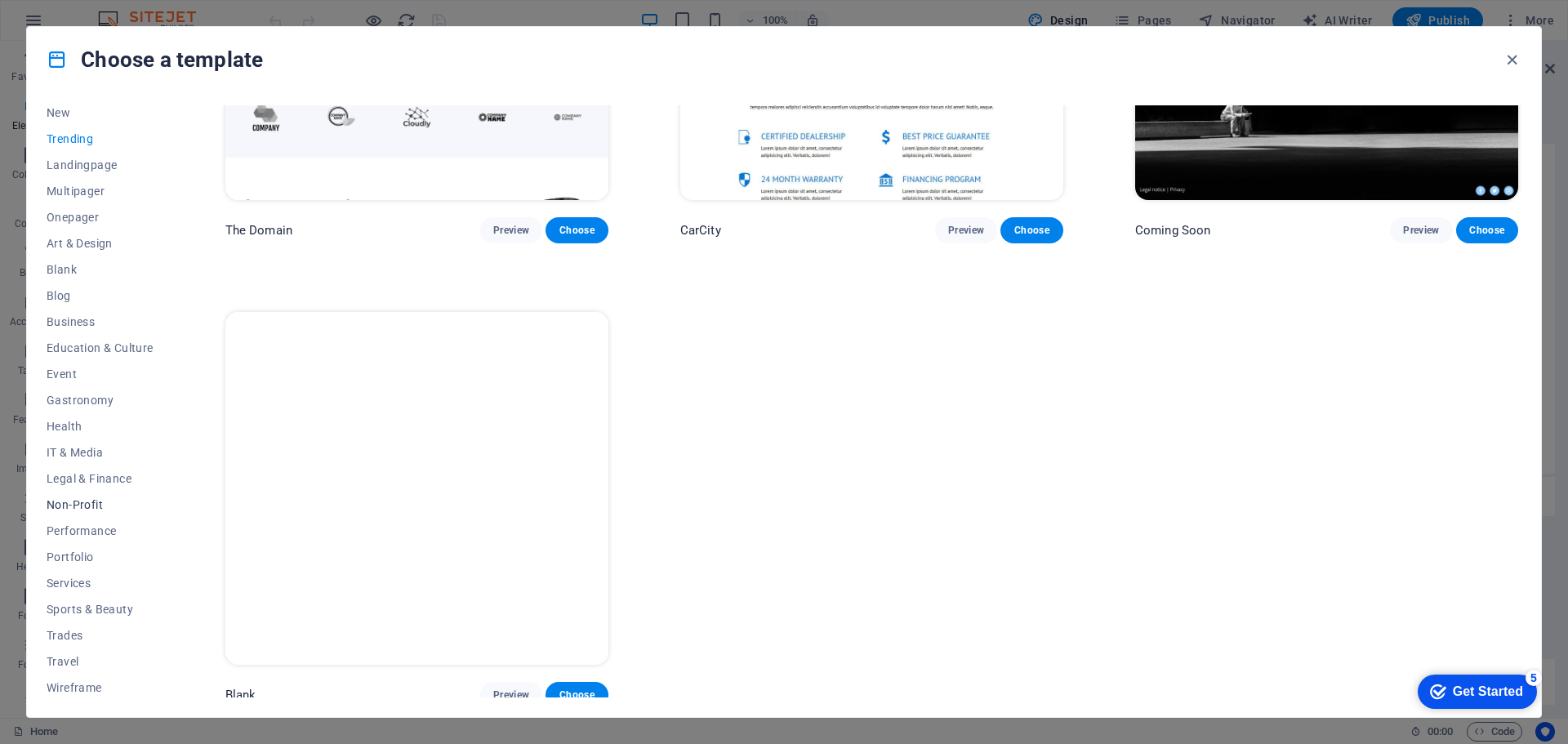
scroll to position [61, 0]
click at [76, 519] on button "Performance" at bounding box center [99, 528] width 107 height 26
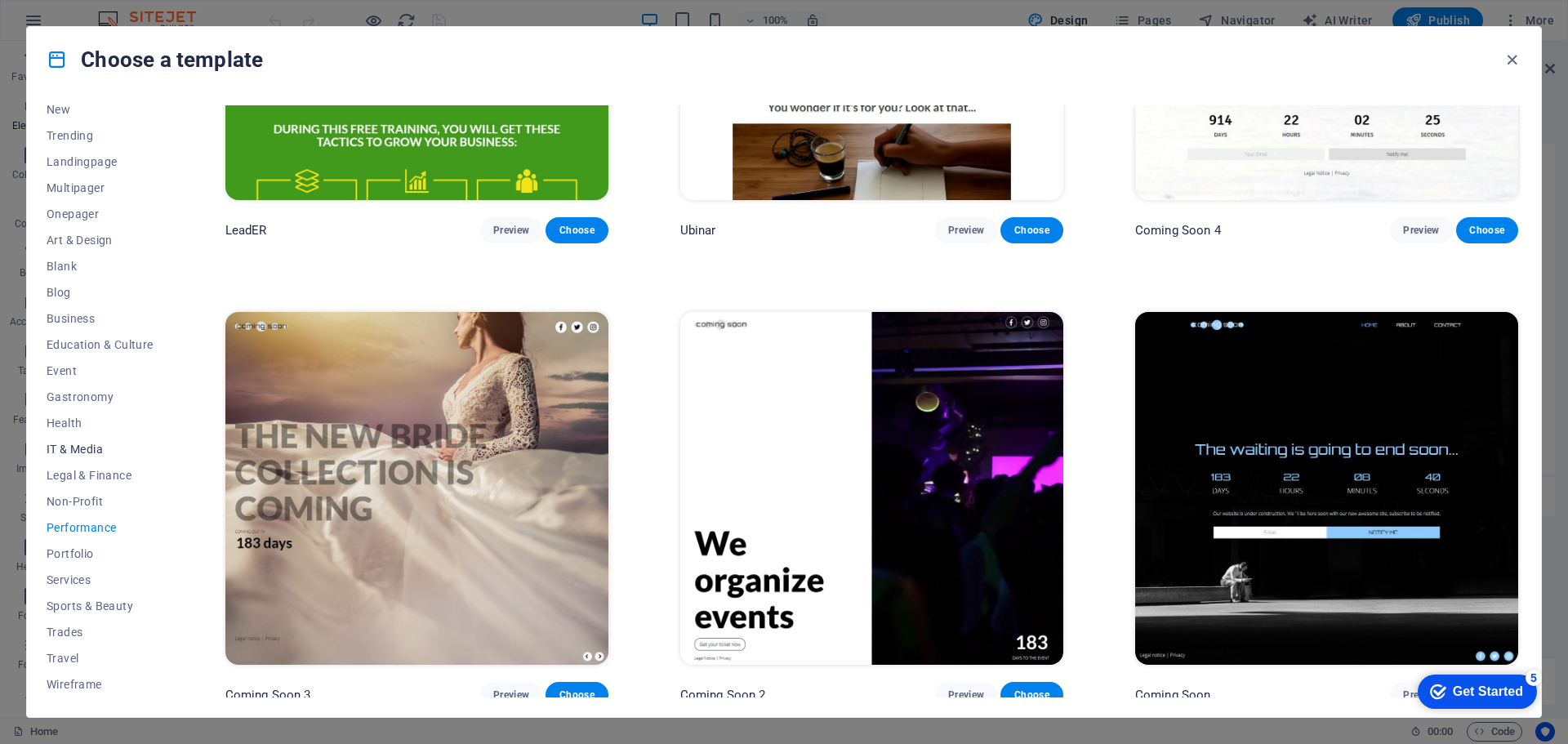
click at [78, 442] on span "IT & Media" at bounding box center [99, 449] width 107 height 13
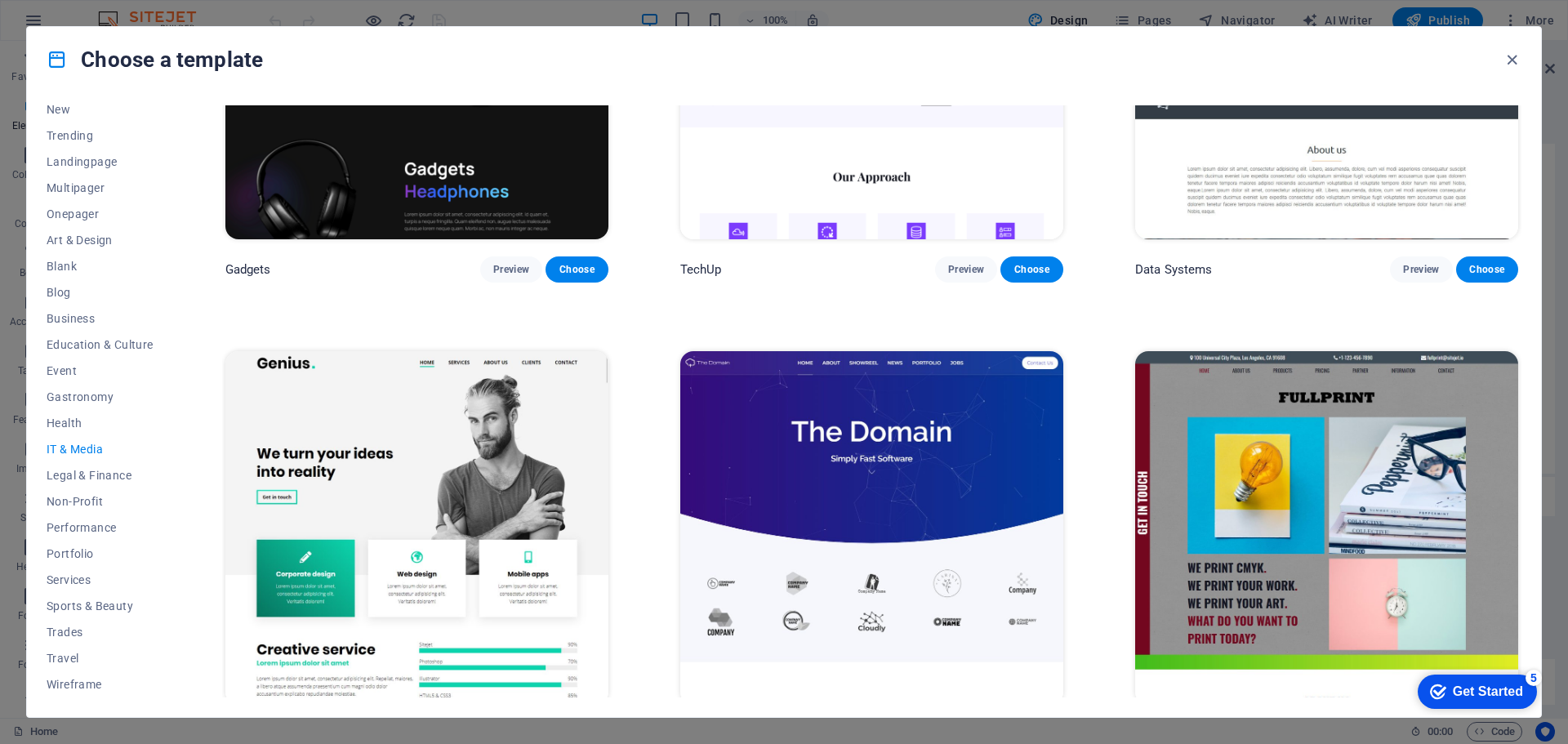
scroll to position [704, 0]
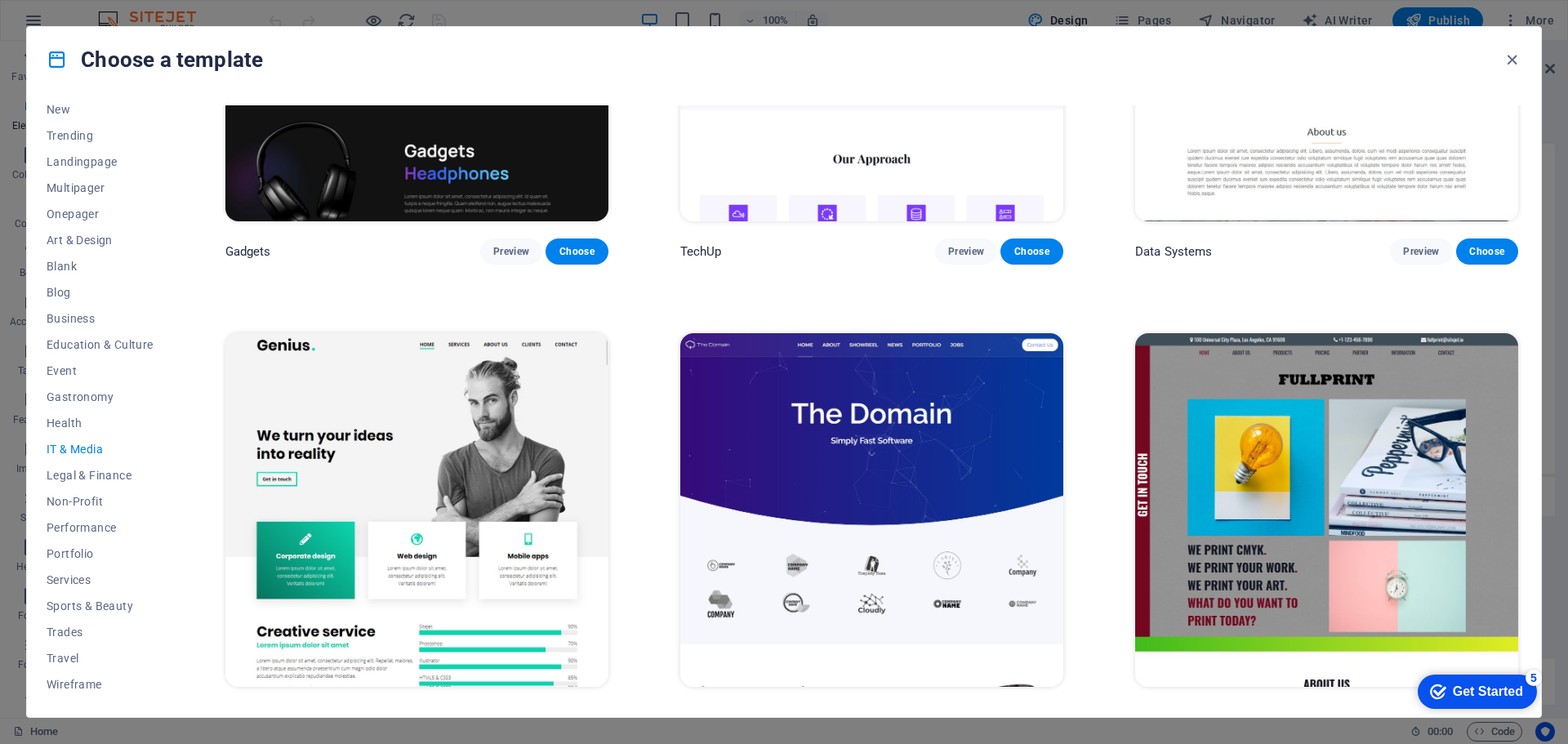
click at [432, 568] on img at bounding box center [416, 509] width 383 height 353
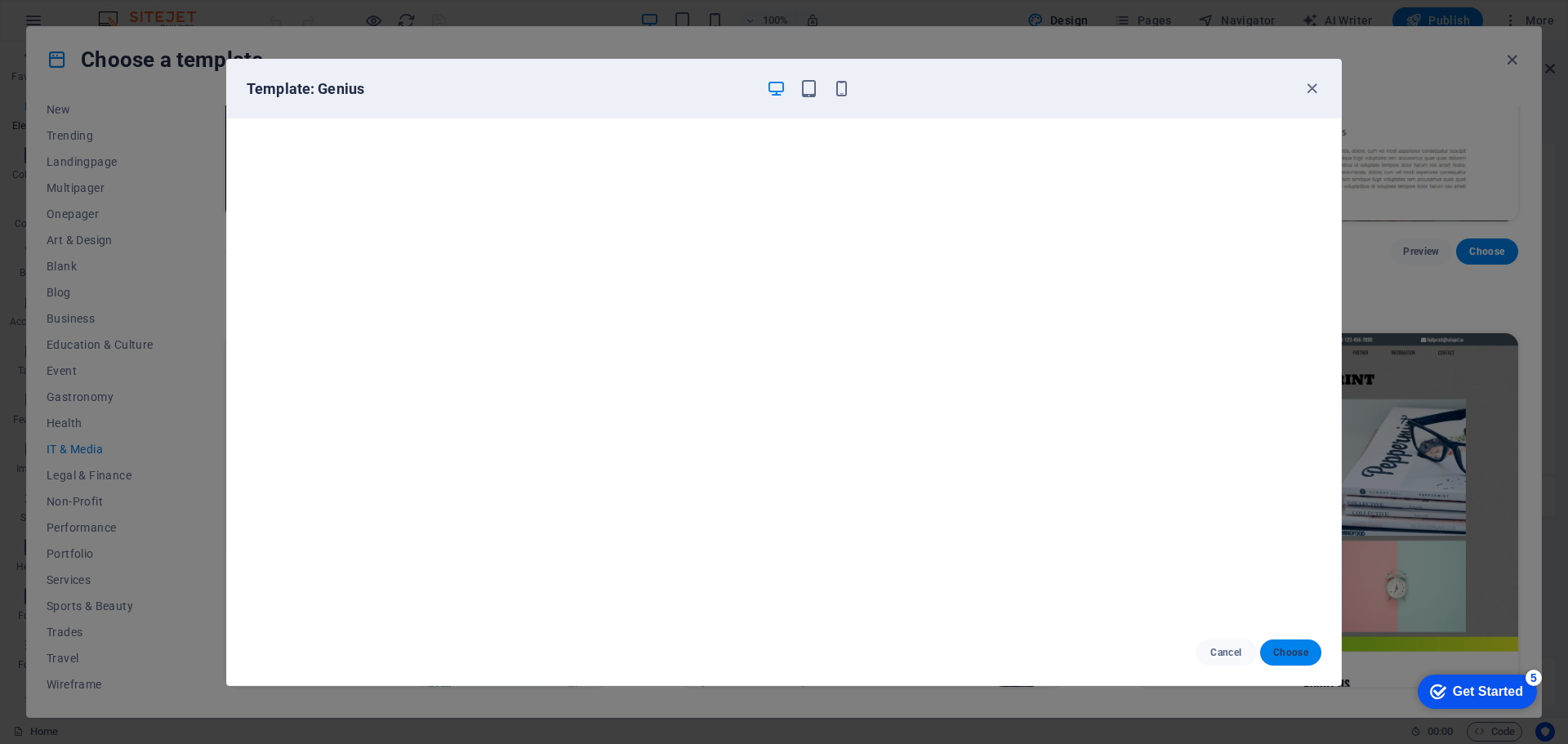
click at [1307, 646] on span "Choose" at bounding box center [1290, 652] width 35 height 13
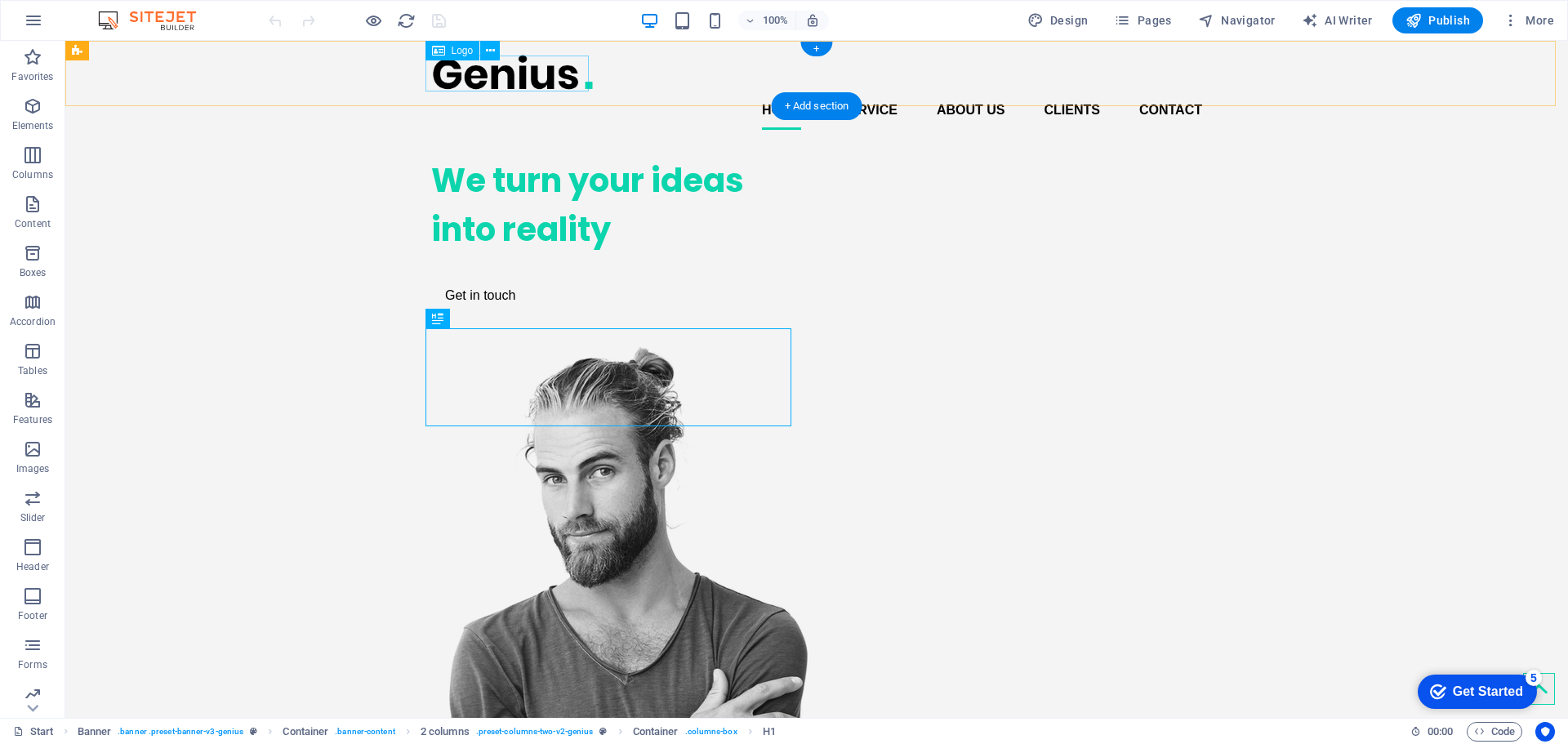
click at [555, 75] on div at bounding box center [816, 72] width 770 height 37
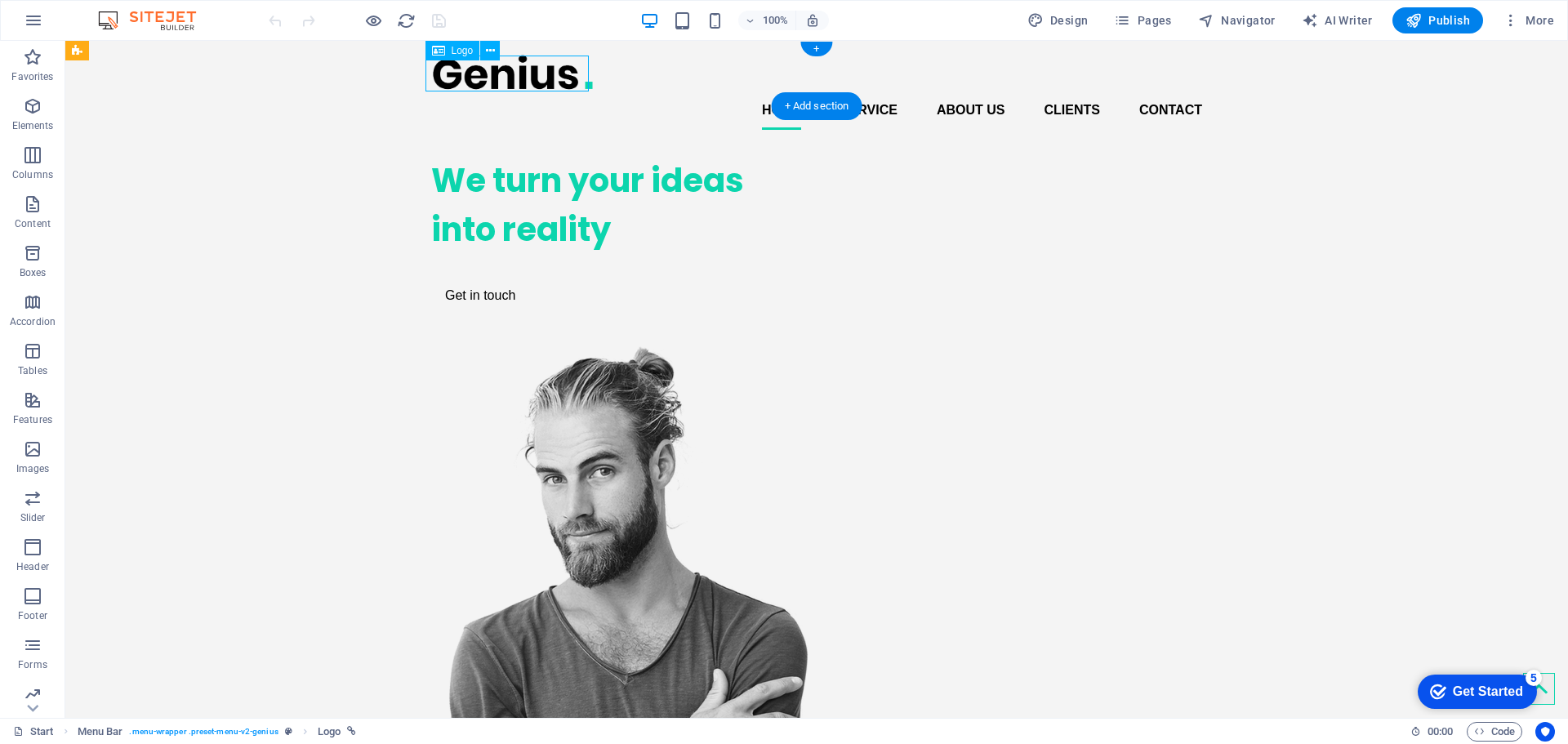
click at [559, 76] on div at bounding box center [816, 72] width 770 height 37
click at [271, 76] on div "Home Service About us Clients Contact" at bounding box center [816, 92] width 1502 height 102
select select "px"
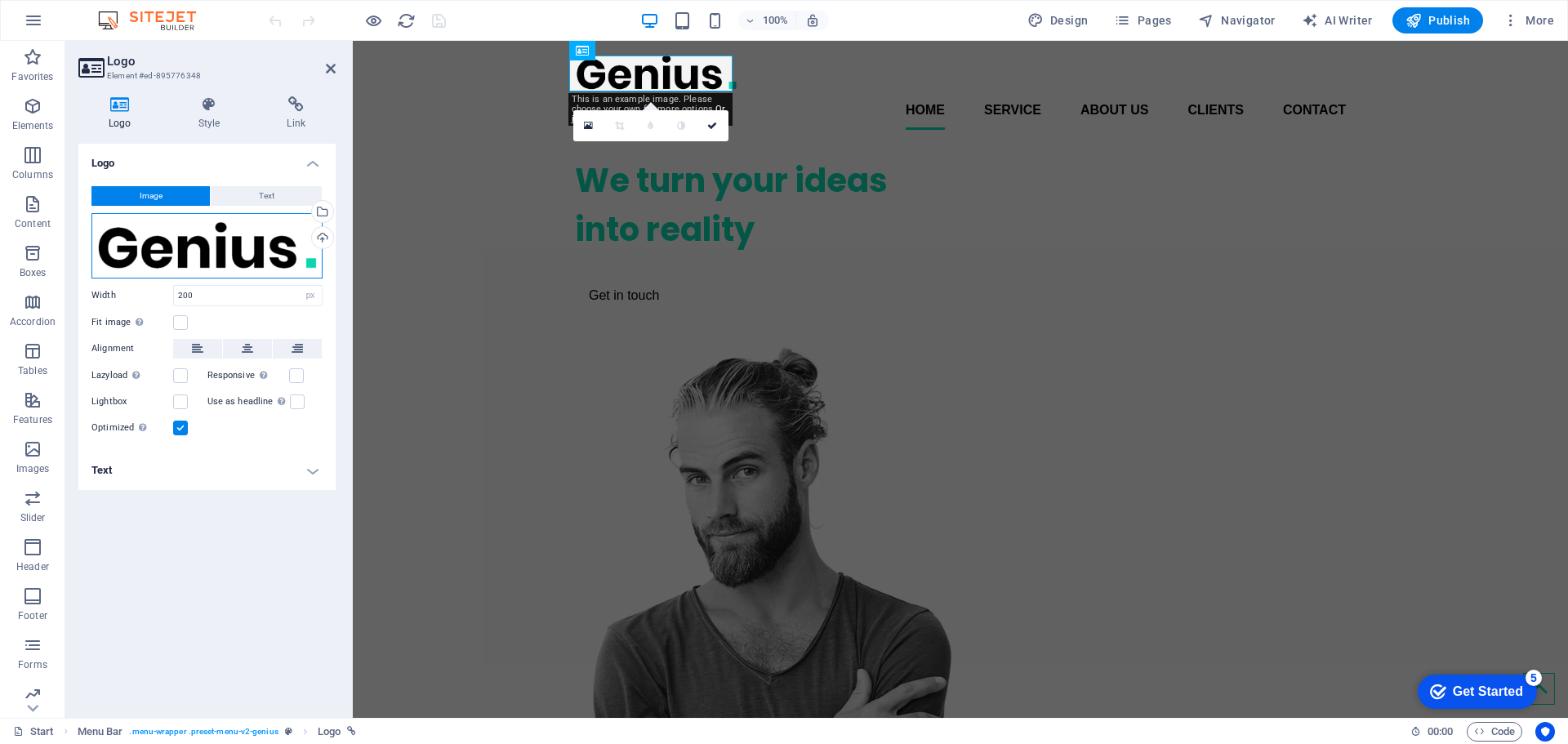
click at [261, 229] on div "Drag files here, click to choose files or select files from Files or our free s…" at bounding box center [207, 245] width 231 height 65
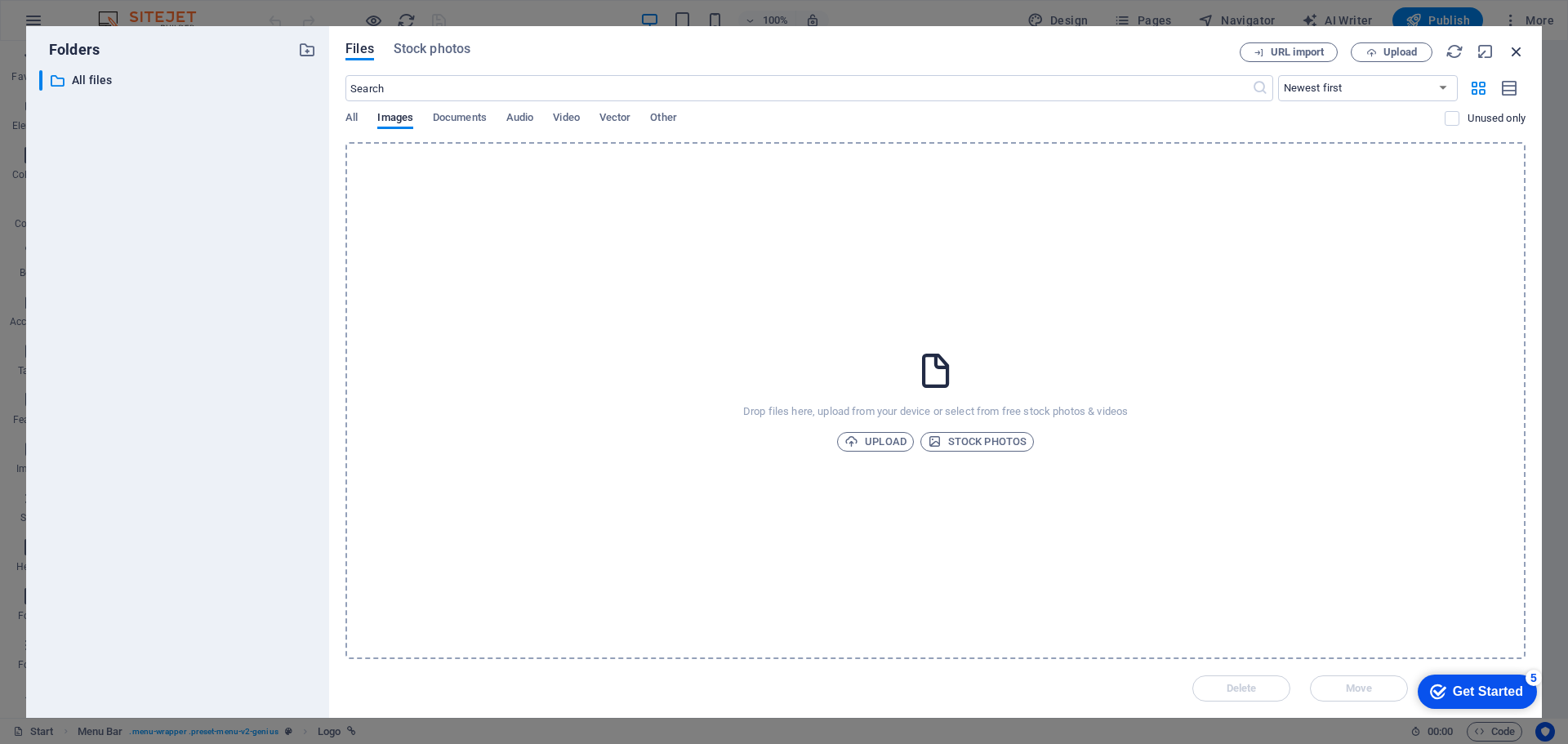
click at [1517, 51] on icon "button" at bounding box center [1516, 51] width 18 height 18
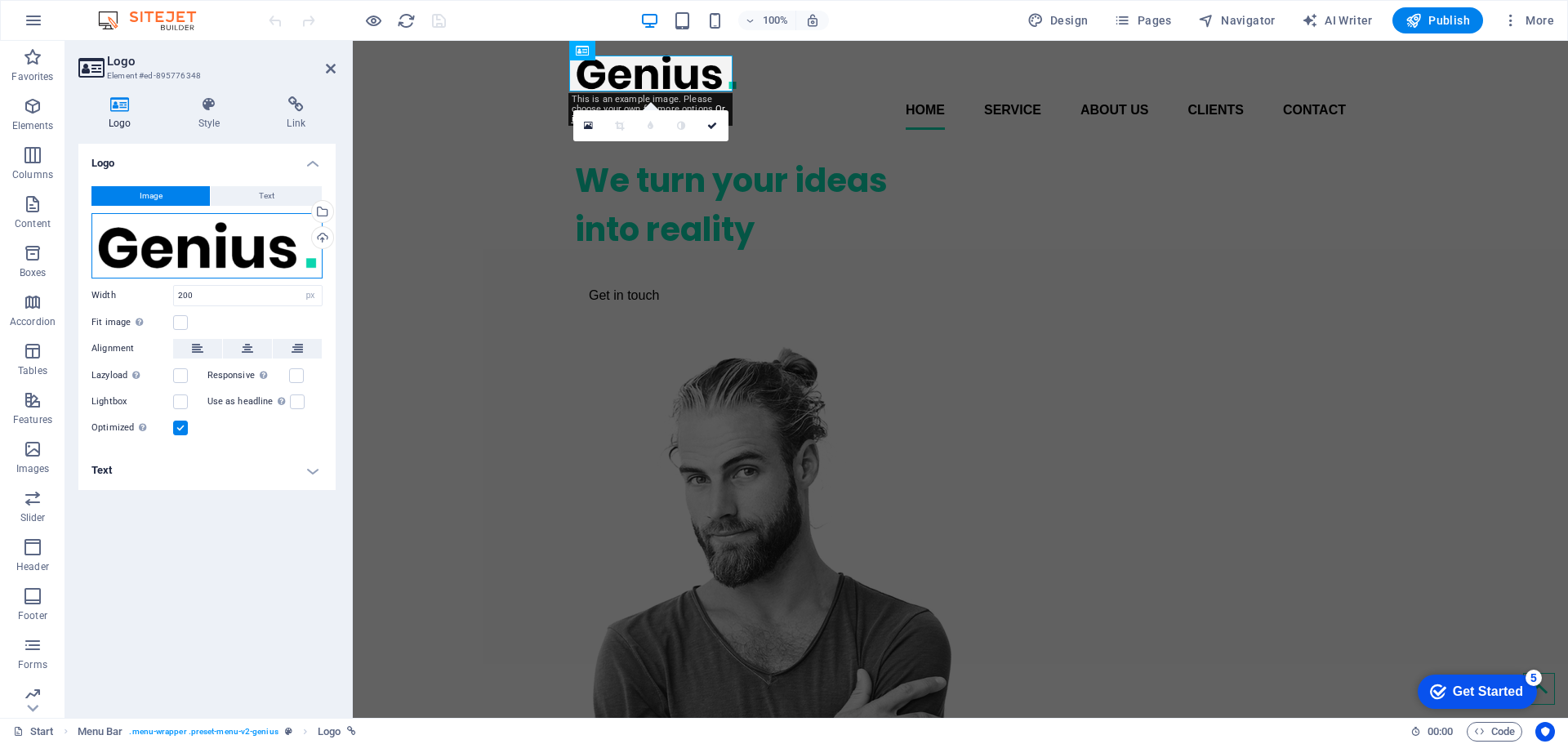
click at [275, 266] on div "Drag files here, click to choose files or select files from Files or our free s…" at bounding box center [207, 245] width 231 height 65
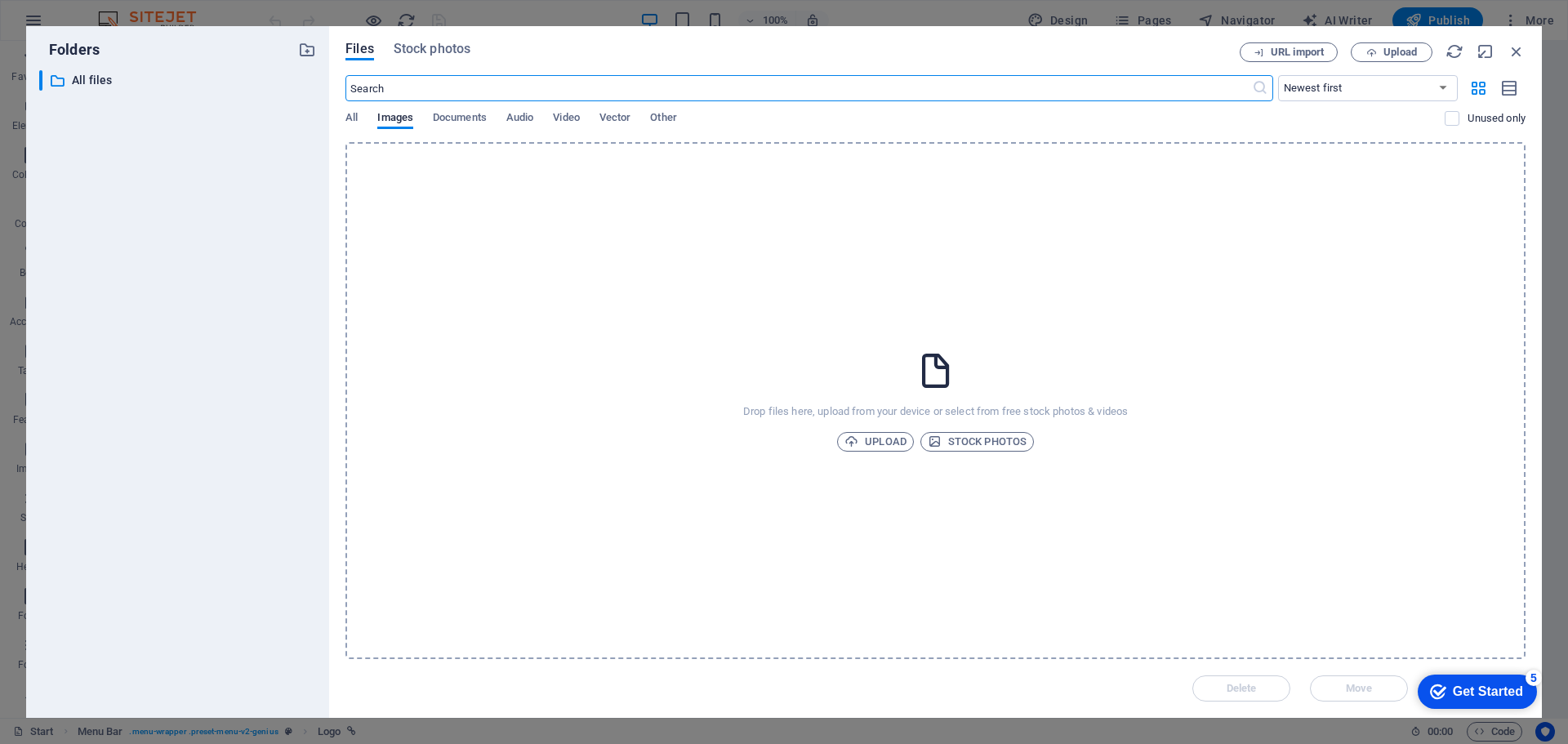
click at [1506, 52] on div "URL import Upload" at bounding box center [1382, 52] width 285 height 20
click at [1520, 56] on icon "button" at bounding box center [1516, 51] width 18 height 18
